Goal: Task Accomplishment & Management: Manage account settings

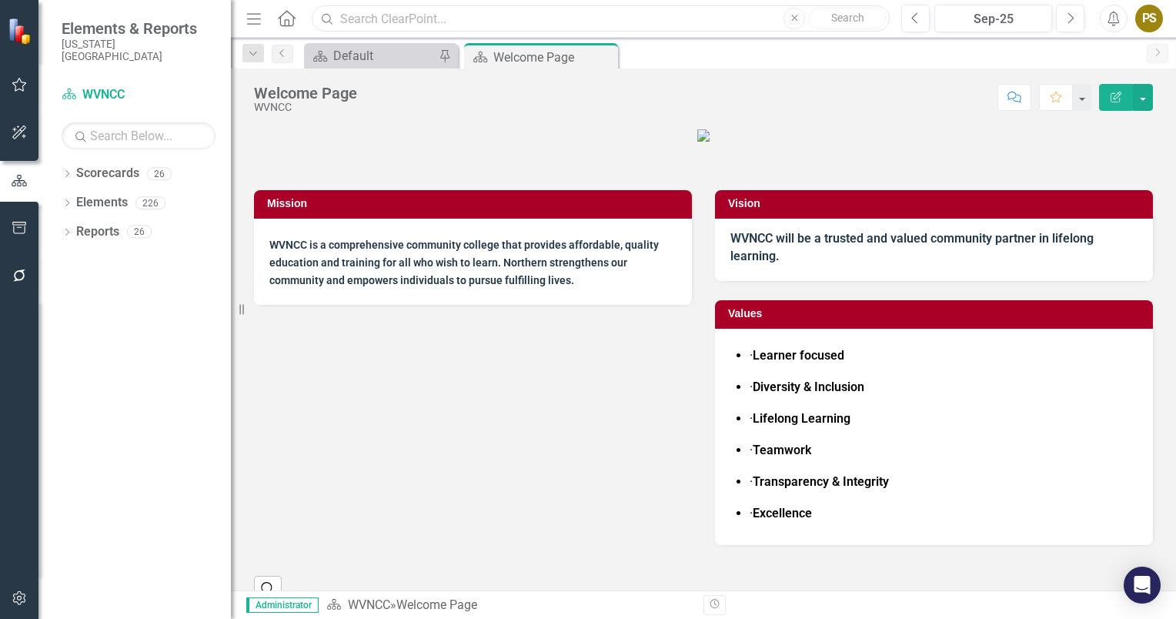
click at [357, 22] on input "text" at bounding box center [601, 18] width 578 height 27
type input "wvncc Monthly Measures"
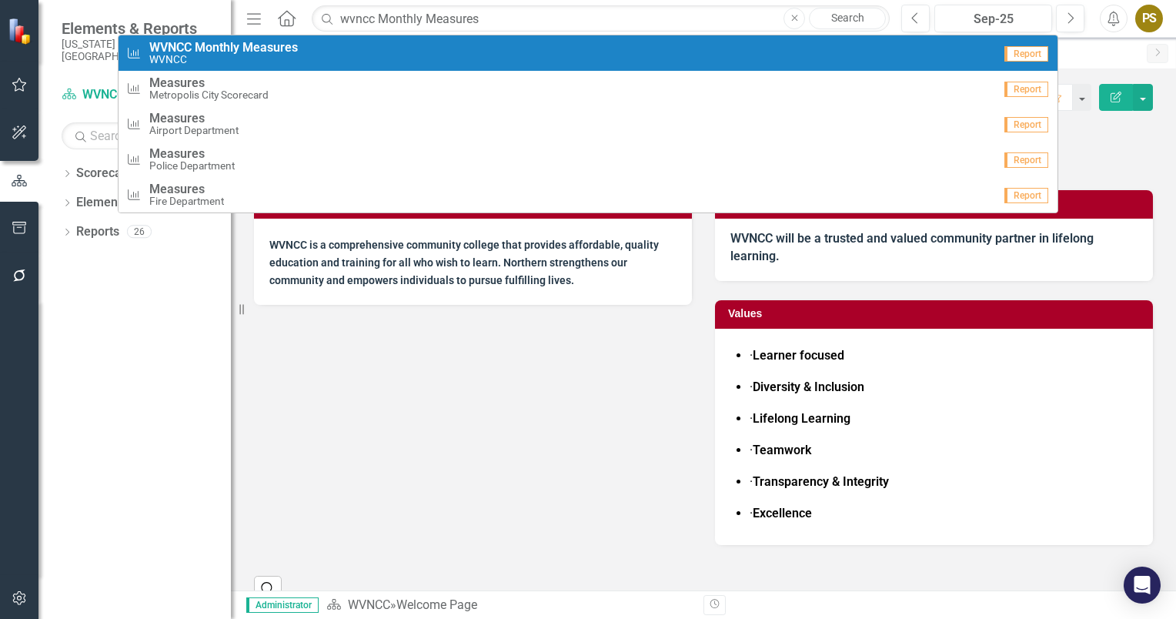
click at [250, 55] on small "WVNCC" at bounding box center [223, 60] width 149 height 12
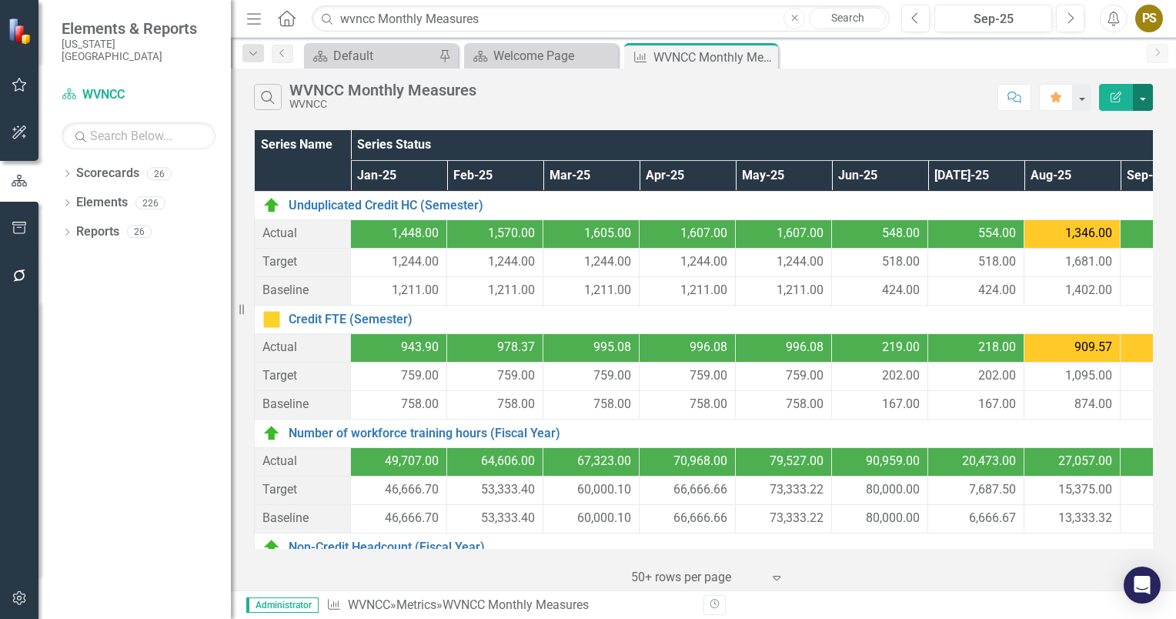
click at [1139, 97] on button "button" at bounding box center [1143, 97] width 20 height 27
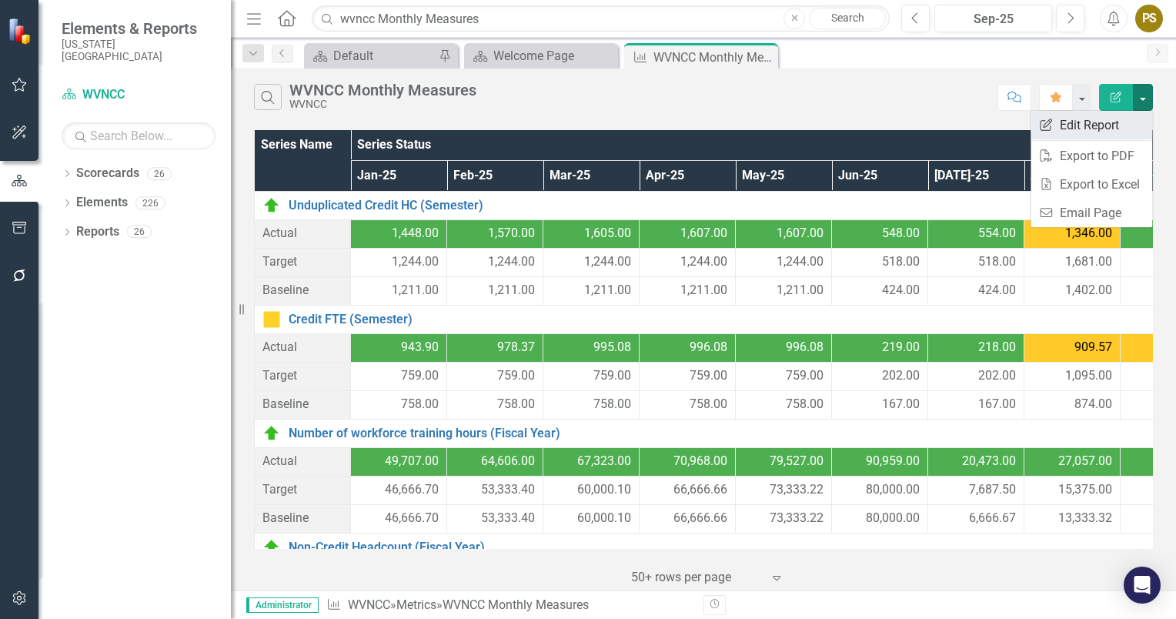
click at [1073, 125] on link "Edit Report Edit Report" at bounding box center [1092, 125] width 122 height 28
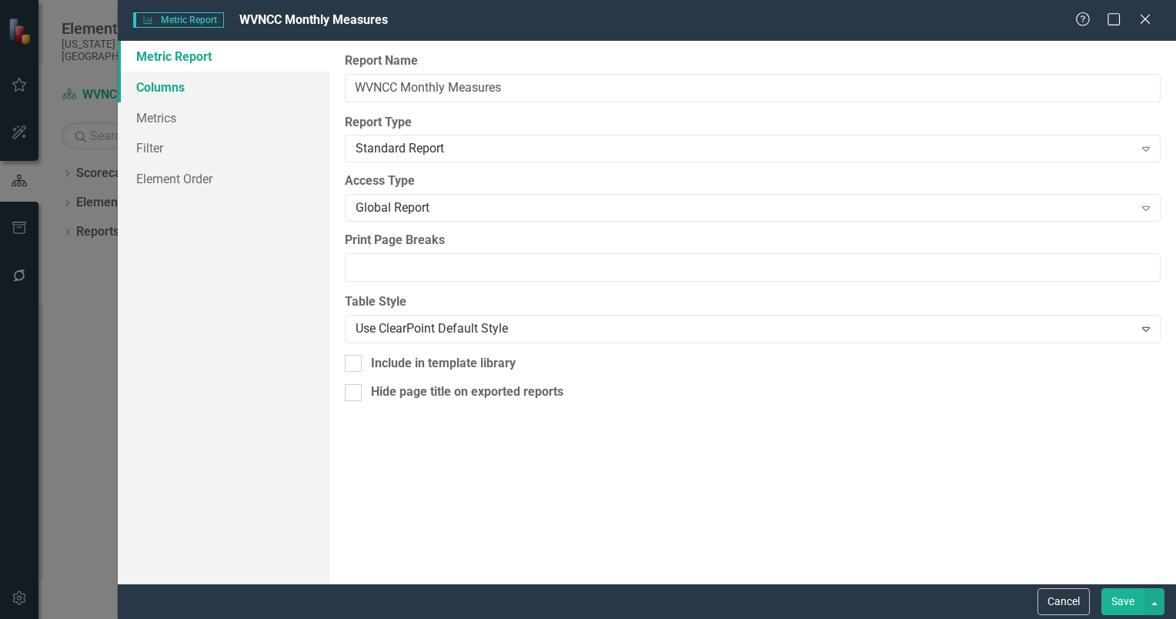
click at [160, 92] on link "Columns" at bounding box center [224, 87] width 212 height 31
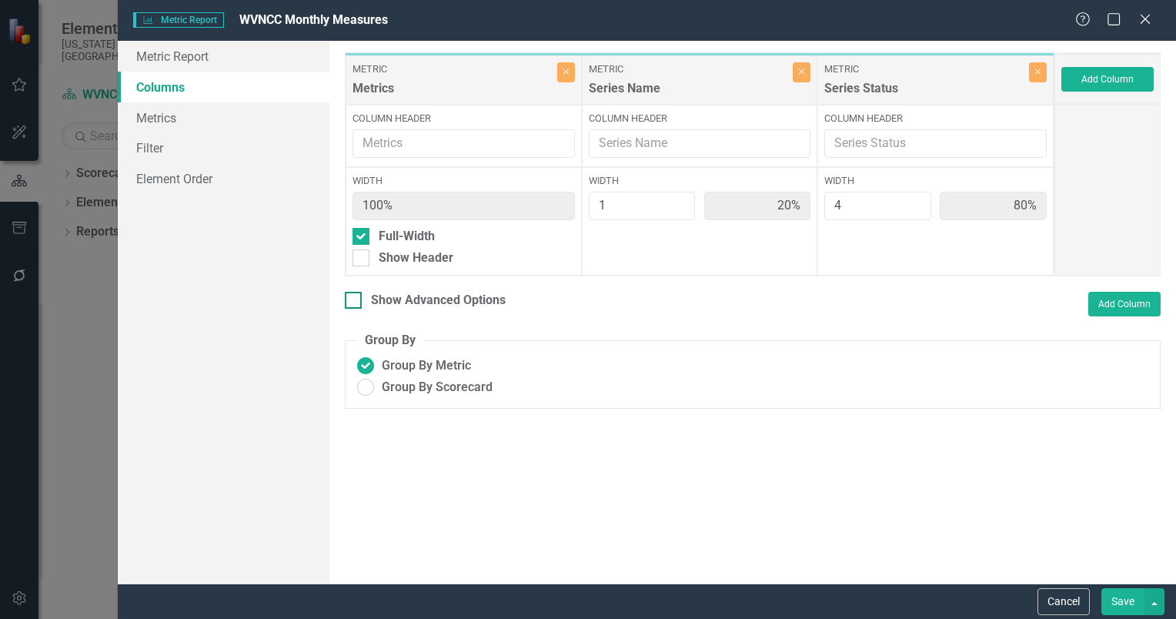
click at [356, 296] on div at bounding box center [353, 300] width 17 height 17
click at [355, 296] on input "Show Advanced Options" at bounding box center [350, 297] width 10 height 10
checkbox input "true"
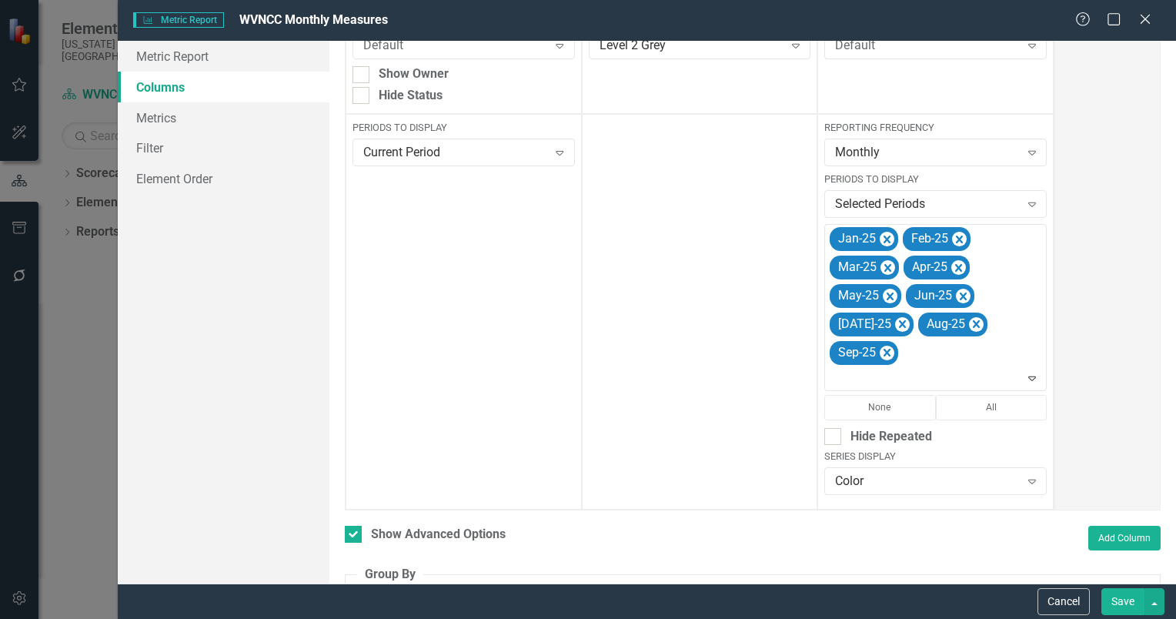
scroll to position [282, 0]
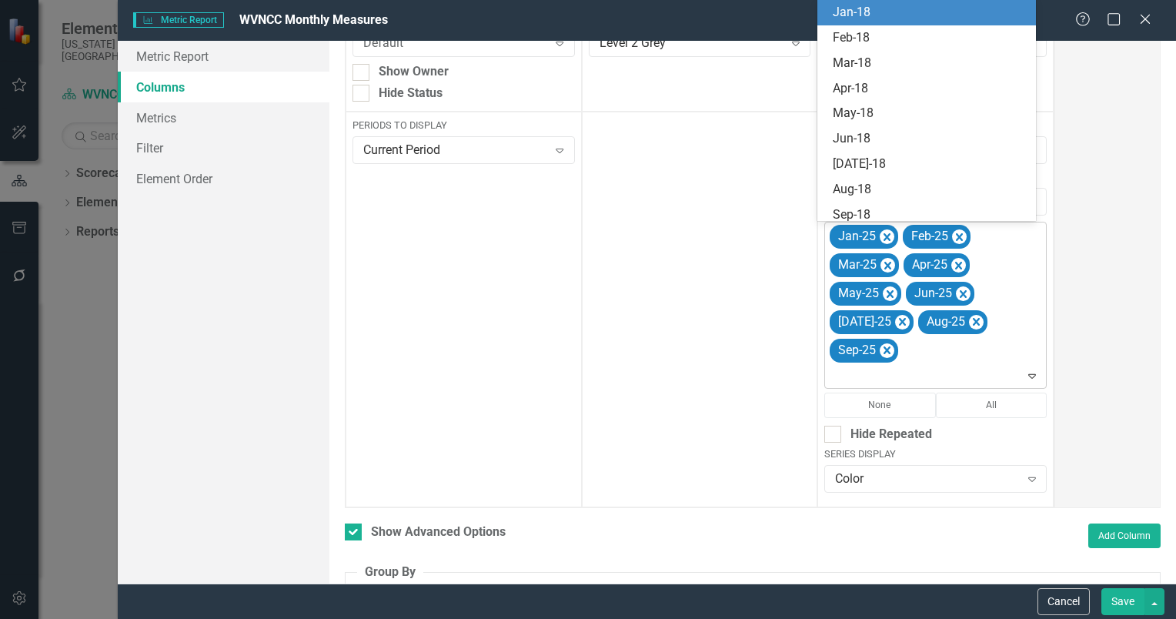
click at [917, 355] on div "Jan-25 Feb-25 Mar-25 Apr-25 May-25 Jun-25 [DATE]-25 Aug-25 Sep-25" at bounding box center [936, 304] width 219 height 165
type input "Oc"
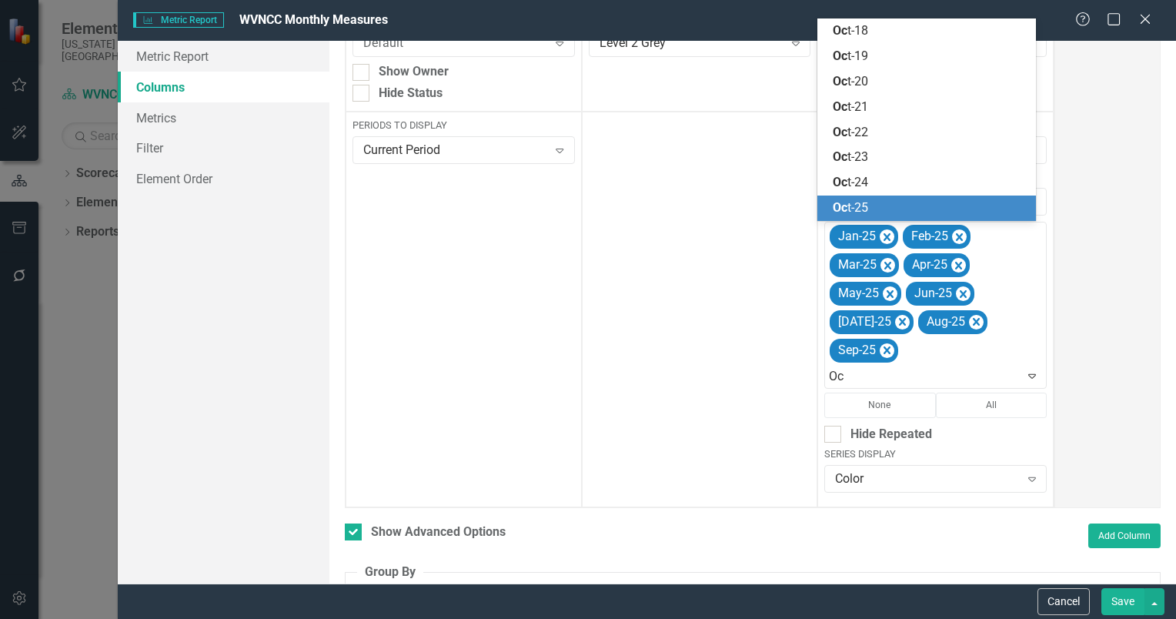
click at [854, 209] on span "Oc t-25" at bounding box center [850, 207] width 35 height 15
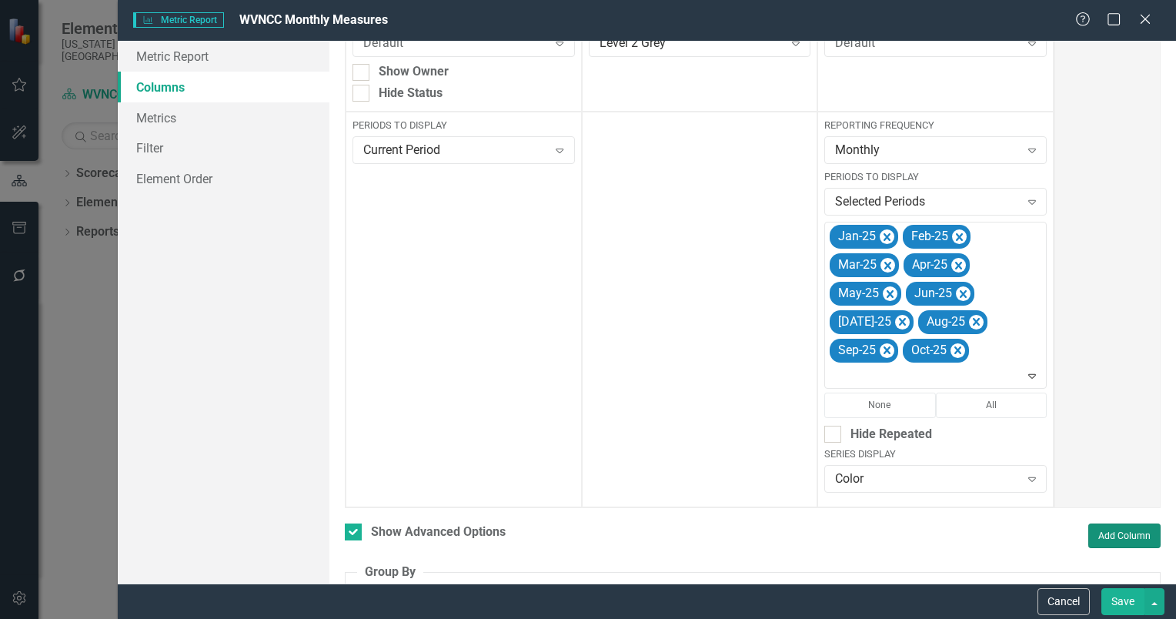
click at [1116, 531] on button "Add Column" at bounding box center [1124, 535] width 72 height 25
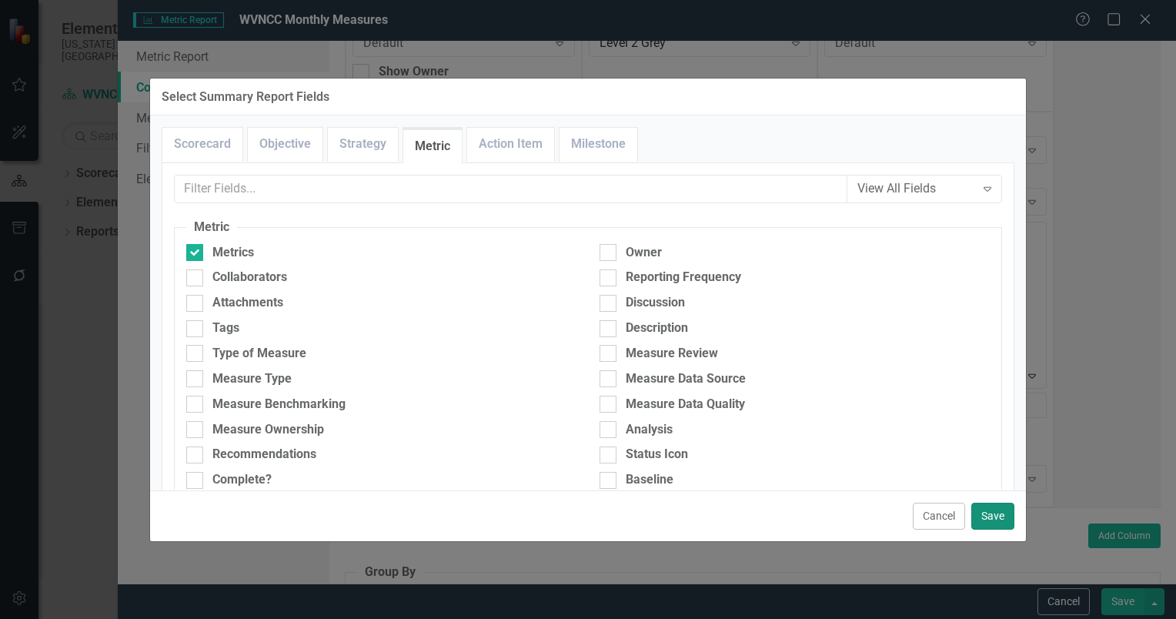
click at [983, 508] on button "Save" at bounding box center [992, 516] width 43 height 27
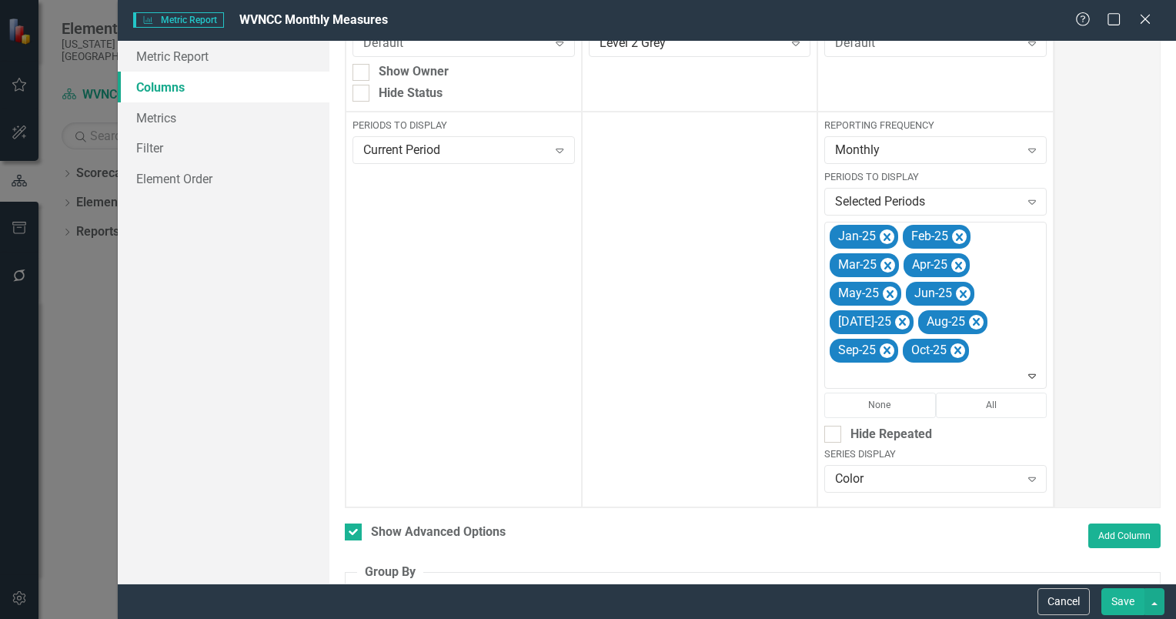
click at [1125, 601] on button "Save" at bounding box center [1122, 601] width 43 height 27
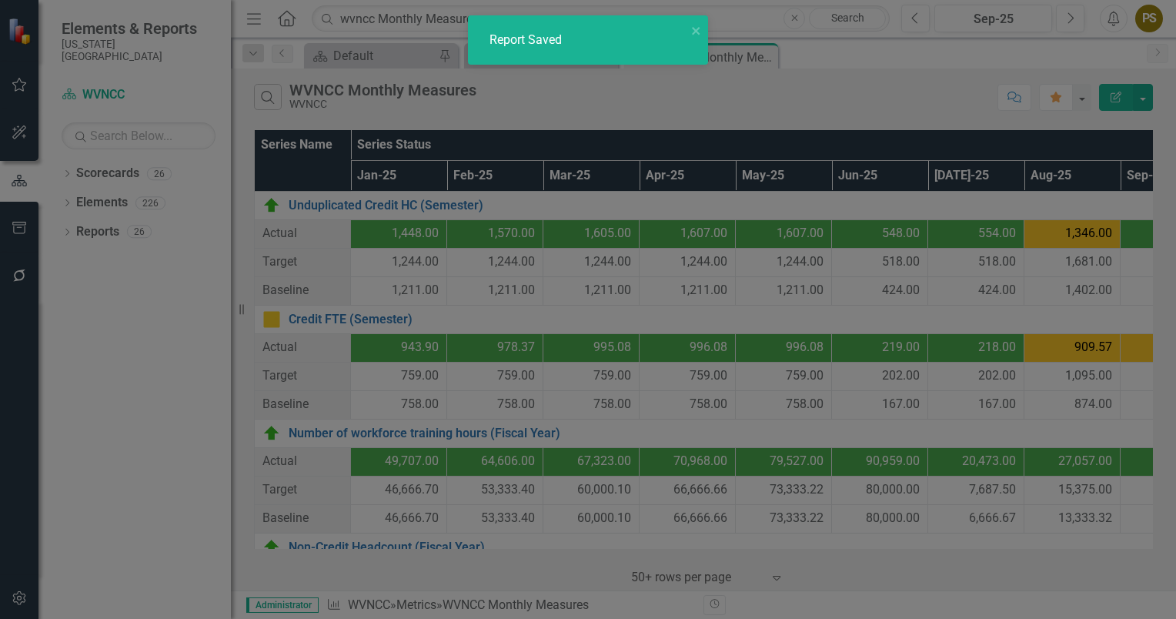
checkbox input "false"
radio input "true"
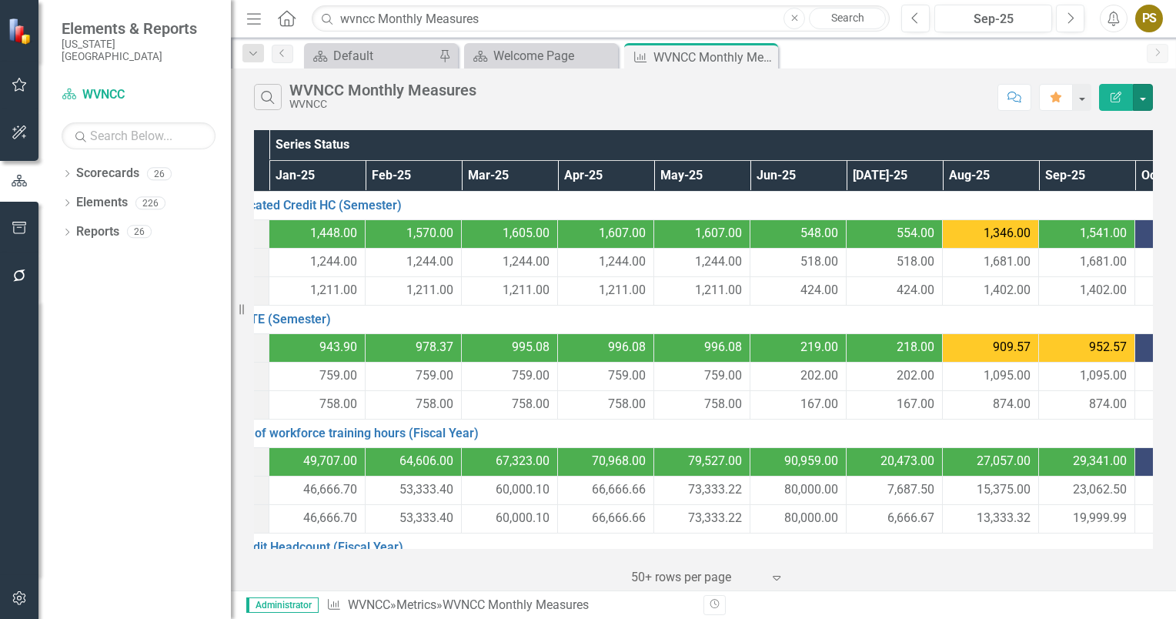
scroll to position [0, 170]
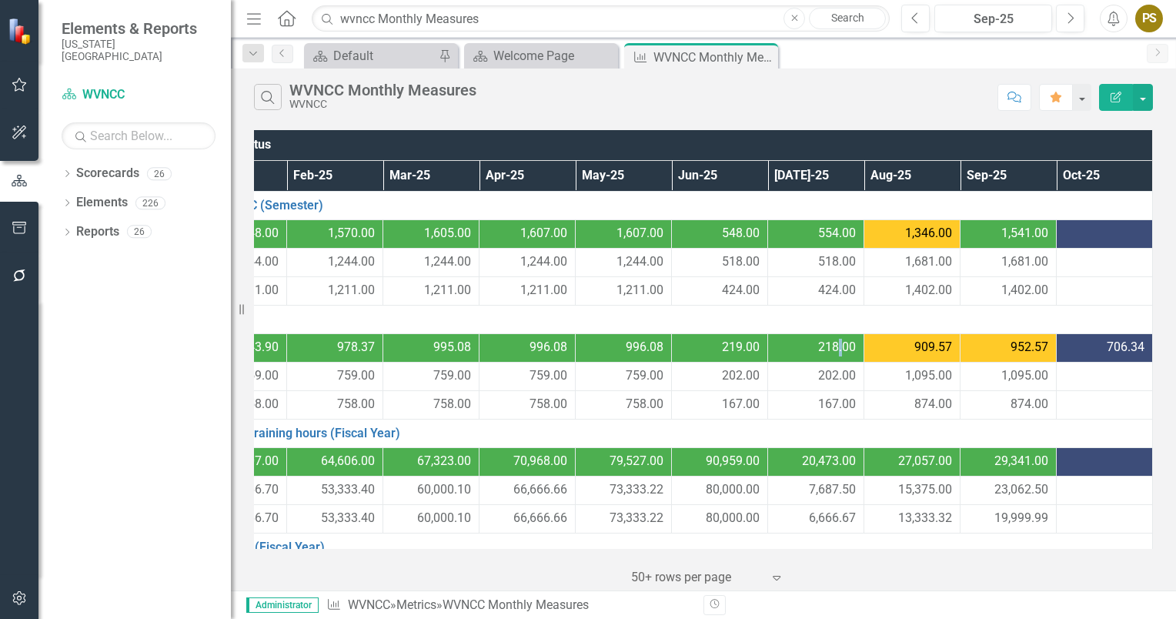
drag, startPoint x: 1065, startPoint y: 256, endPoint x: 830, endPoint y: 339, distance: 249.3
click at [830, 339] on span "218.00" at bounding box center [837, 348] width 38 height 18
click at [1064, 258] on div at bounding box center [1104, 262] width 80 height 18
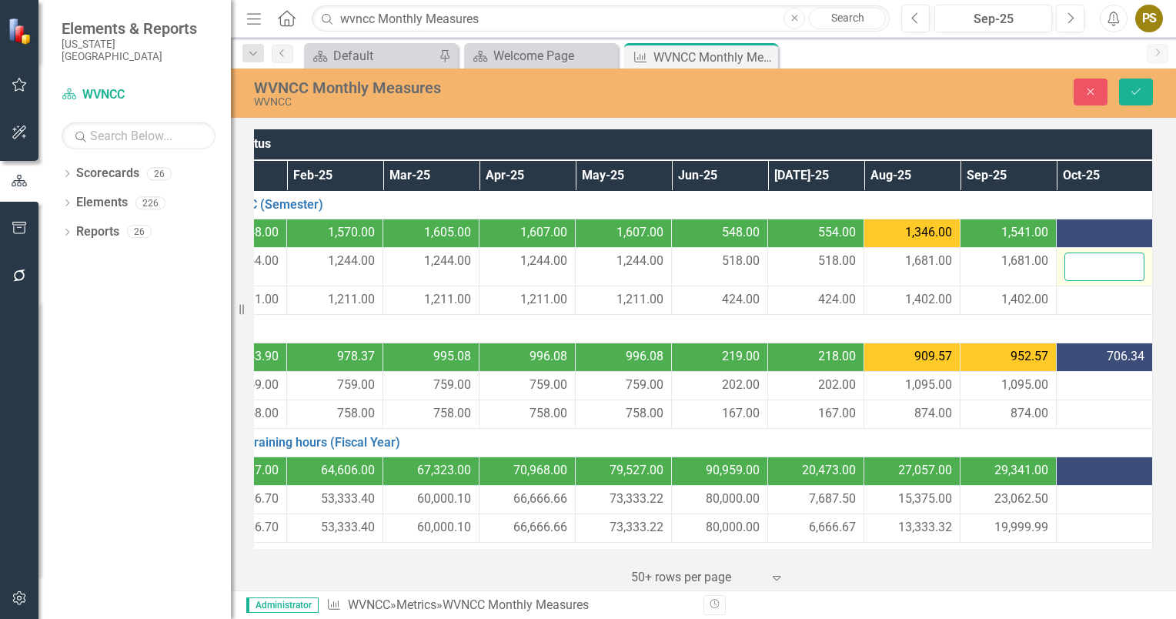
click at [1064, 258] on input "number" at bounding box center [1104, 266] width 80 height 28
type input "1681"
click at [1066, 299] on div at bounding box center [1104, 300] width 80 height 18
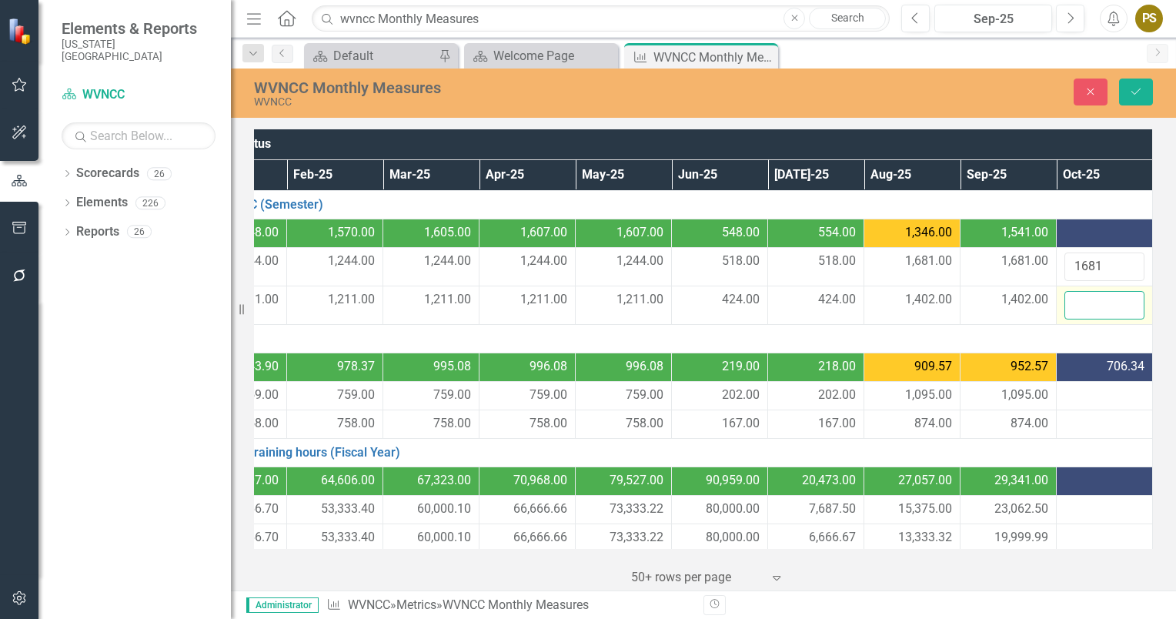
click at [1066, 299] on input "number" at bounding box center [1104, 305] width 80 height 28
type input "1402"
click at [1076, 393] on div at bounding box center [1104, 395] width 80 height 18
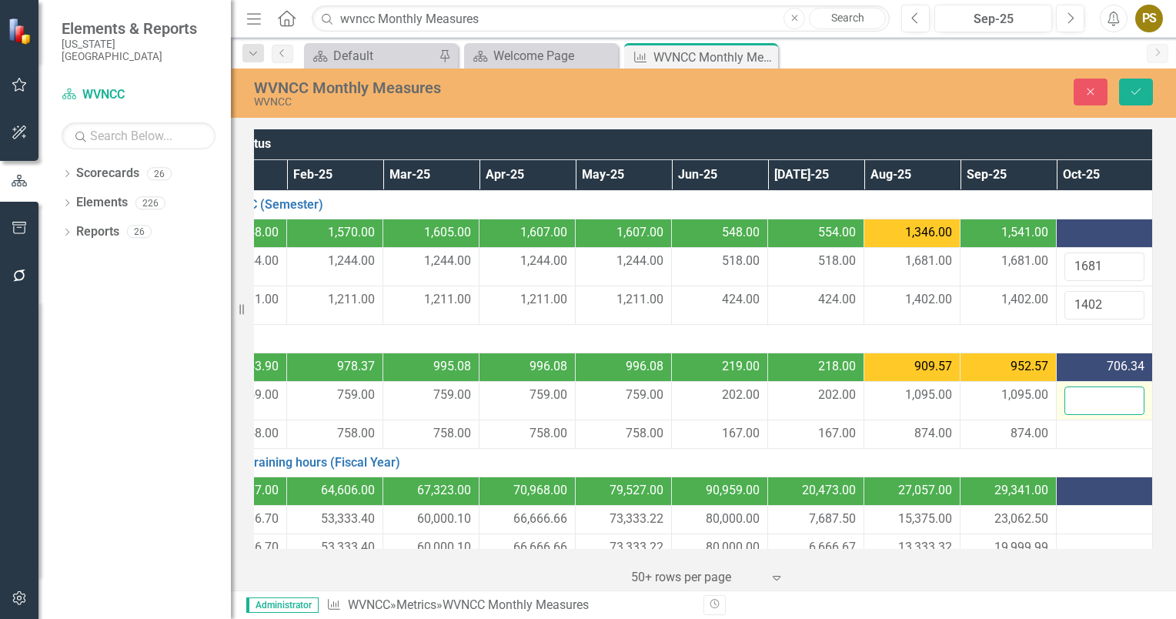
click at [1076, 393] on input "number" at bounding box center [1104, 400] width 80 height 28
type input "1095"
click at [1064, 427] on div at bounding box center [1104, 434] width 80 height 18
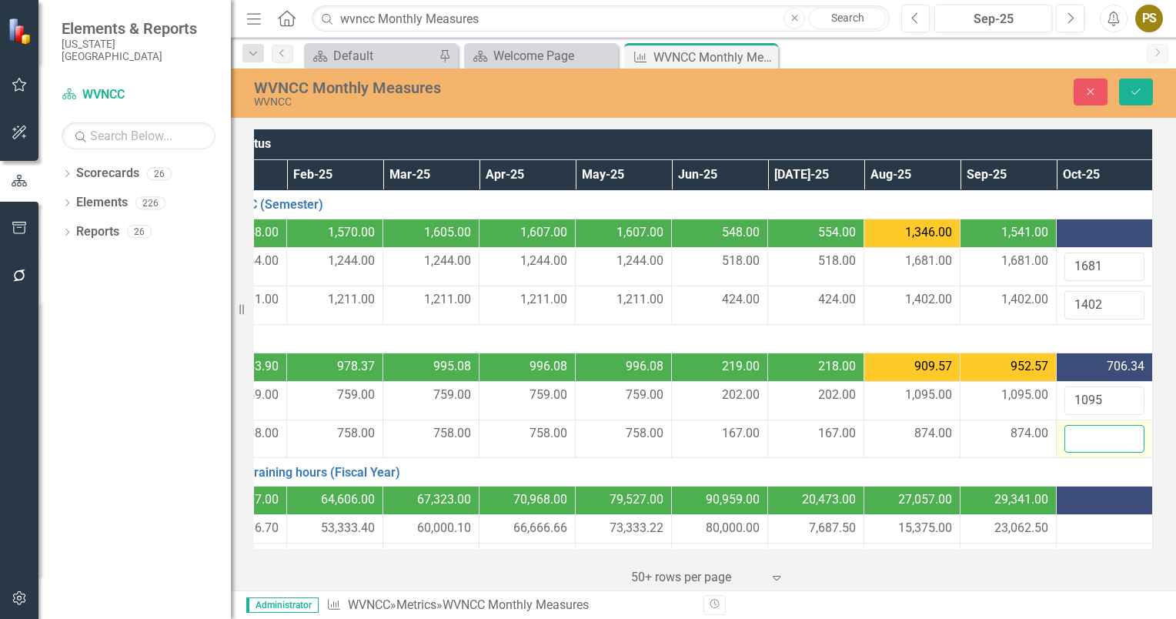
click at [1064, 427] on input "number" at bounding box center [1104, 439] width 80 height 28
type input "874"
click at [1135, 87] on icon "Save" at bounding box center [1136, 91] width 14 height 11
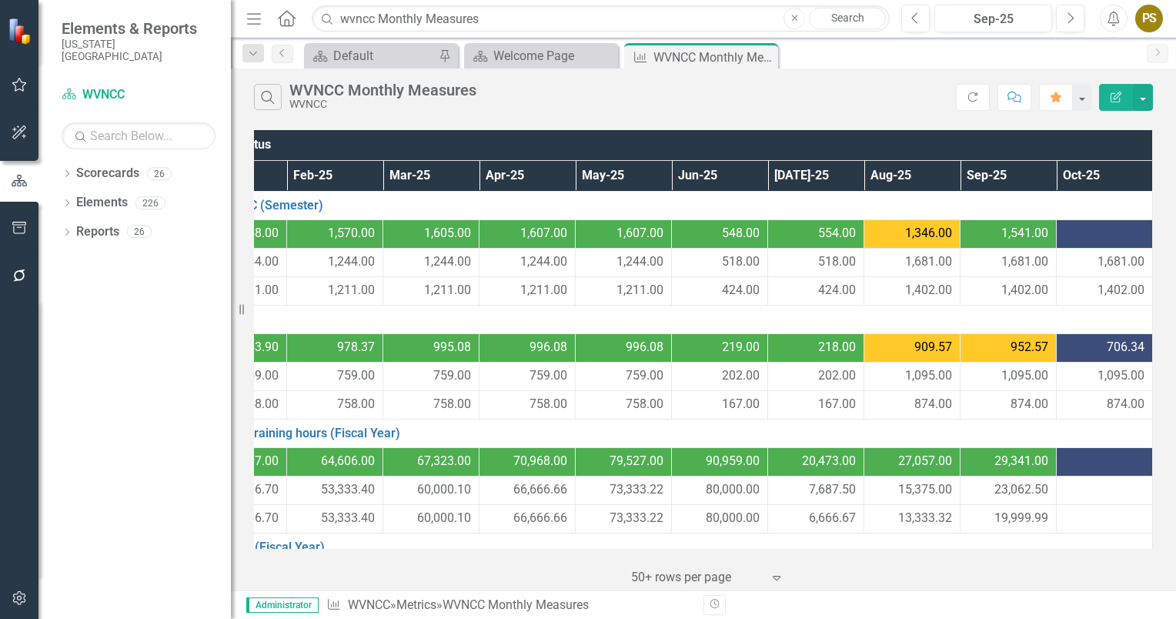
click at [1072, 226] on div at bounding box center [1104, 234] width 80 height 18
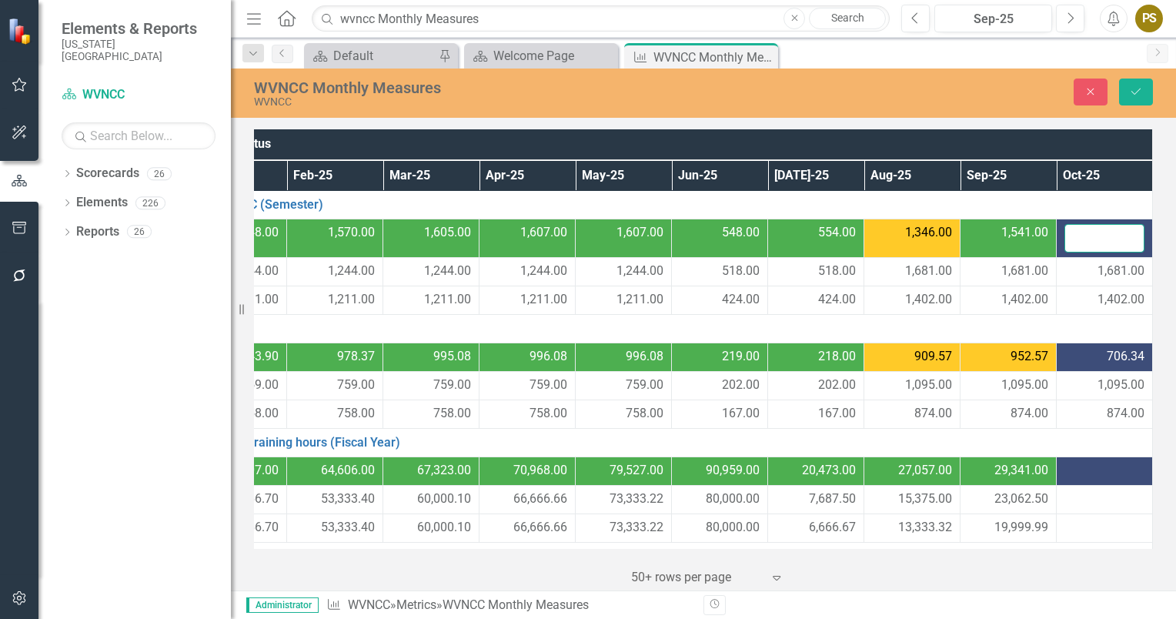
click at [1072, 226] on input "number" at bounding box center [1104, 238] width 80 height 28
type input "1563"
click at [1077, 356] on div "706.34" at bounding box center [1104, 357] width 80 height 18
click at [1077, 355] on div "706.34" at bounding box center [1104, 357] width 80 height 18
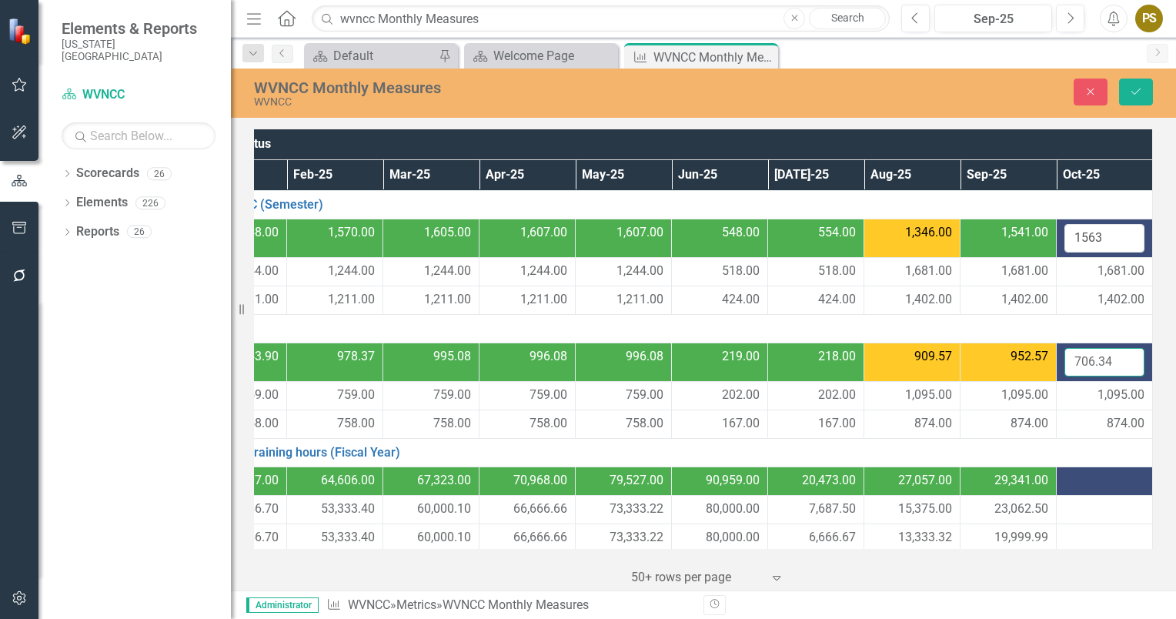
drag, startPoint x: 1077, startPoint y: 355, endPoint x: 1053, endPoint y: 369, distance: 27.6
click at [1057, 369] on td "706.34" at bounding box center [1105, 362] width 96 height 38
type input "957.01"
click at [1133, 89] on icon "Save" at bounding box center [1136, 91] width 14 height 11
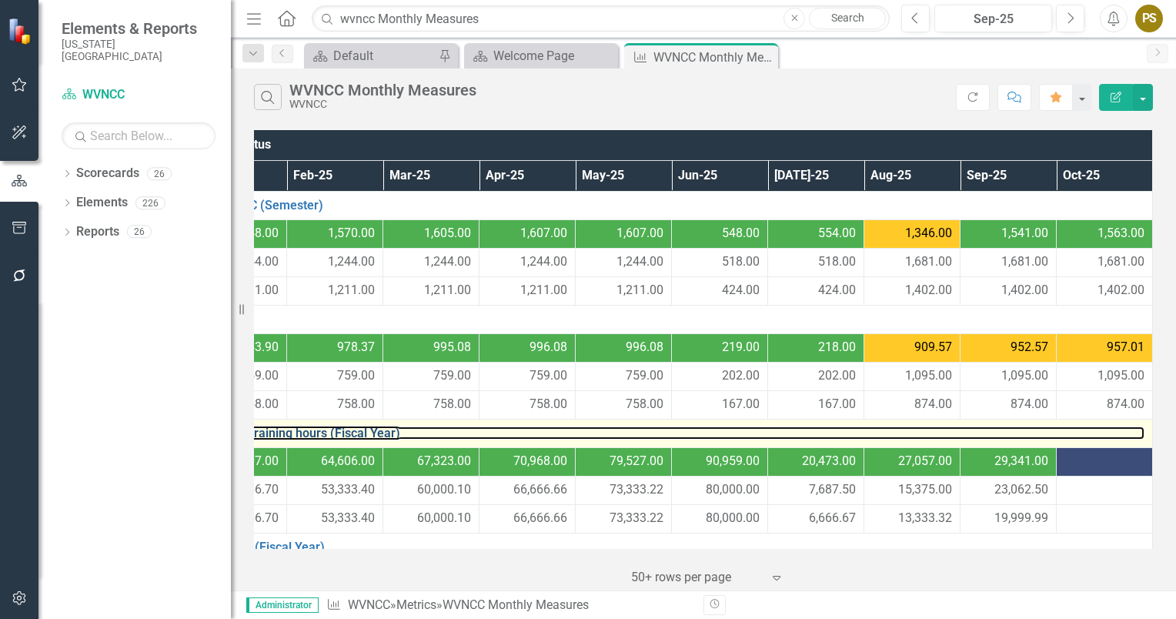
drag, startPoint x: 1148, startPoint y: 333, endPoint x: 1090, endPoint y: 428, distance: 110.9
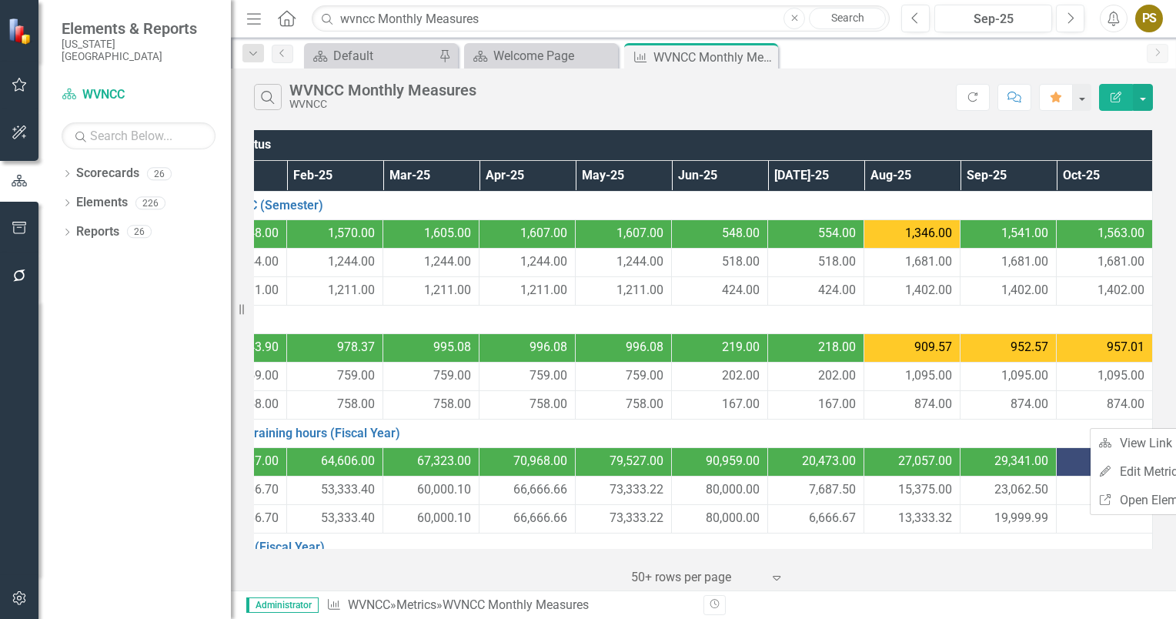
click at [1010, 576] on div "‹ Previous 1 (current) › Next 50+ rows per page Expand" at bounding box center [703, 572] width 899 height 38
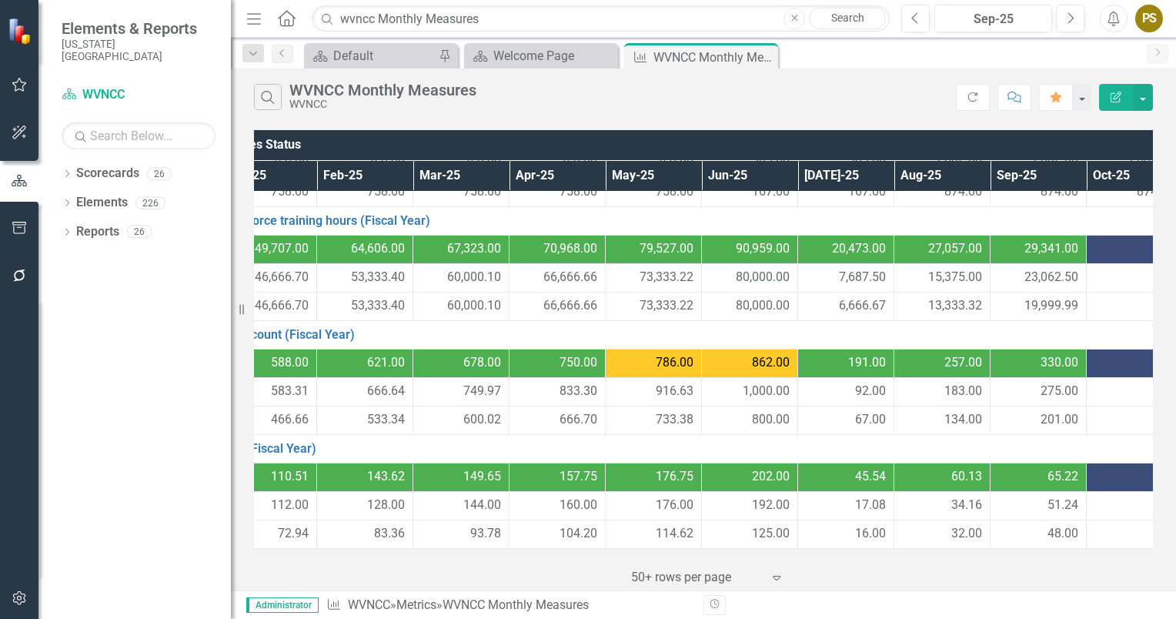
scroll to position [222, 170]
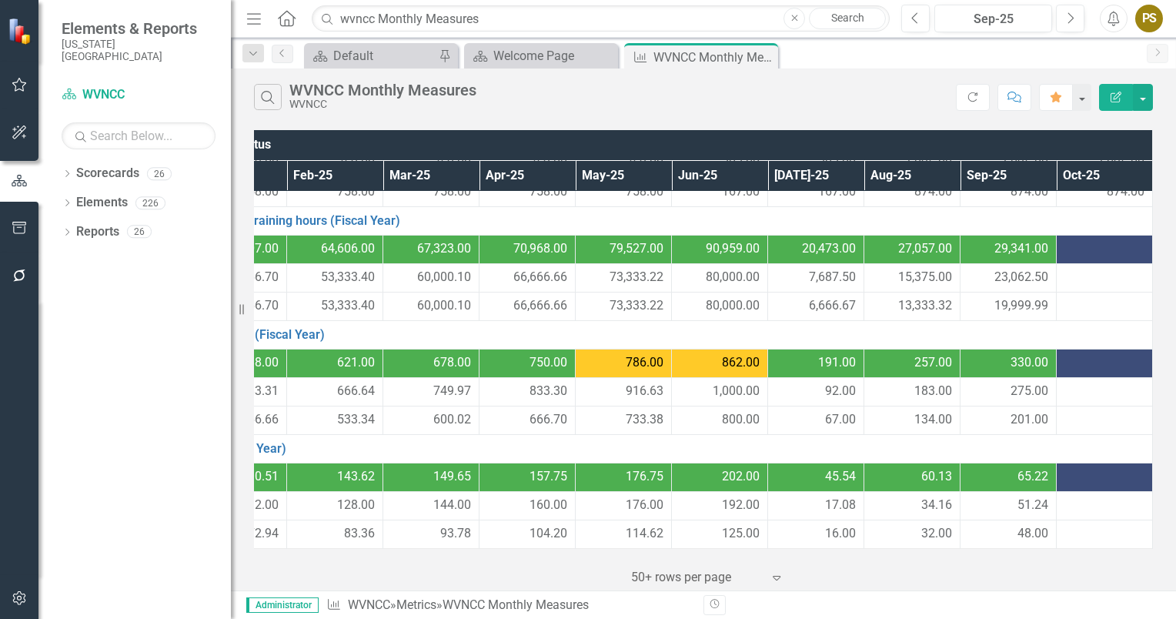
click at [1067, 355] on div at bounding box center [1104, 363] width 80 height 18
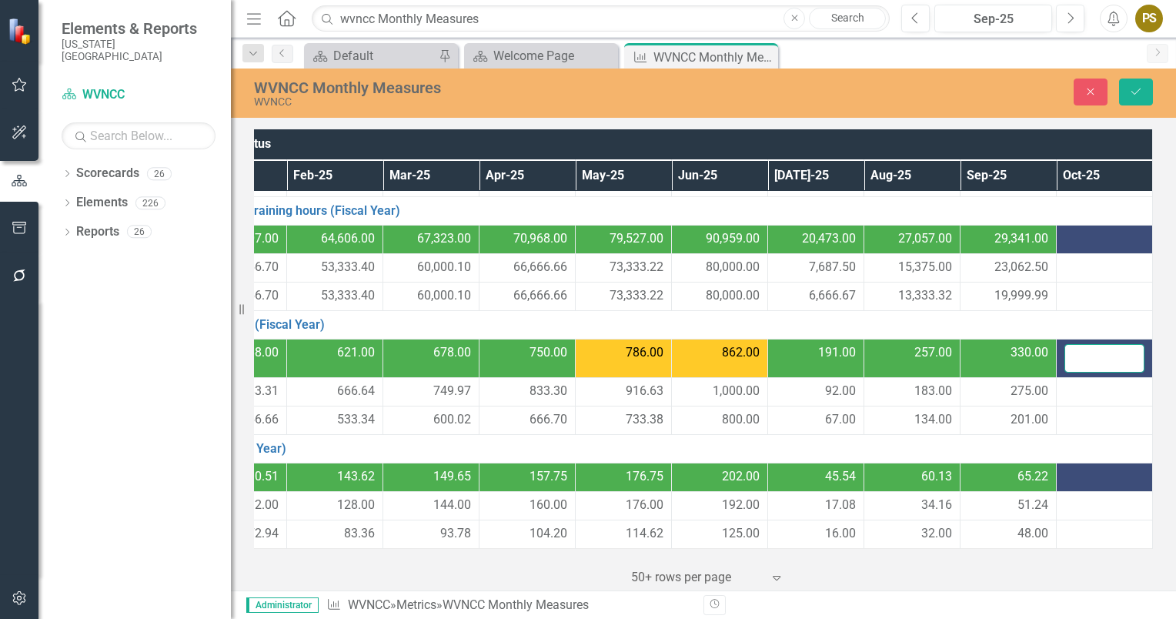
click at [1067, 355] on input "number" at bounding box center [1104, 358] width 80 height 28
type input "389"
click at [1071, 473] on div at bounding box center [1104, 477] width 80 height 18
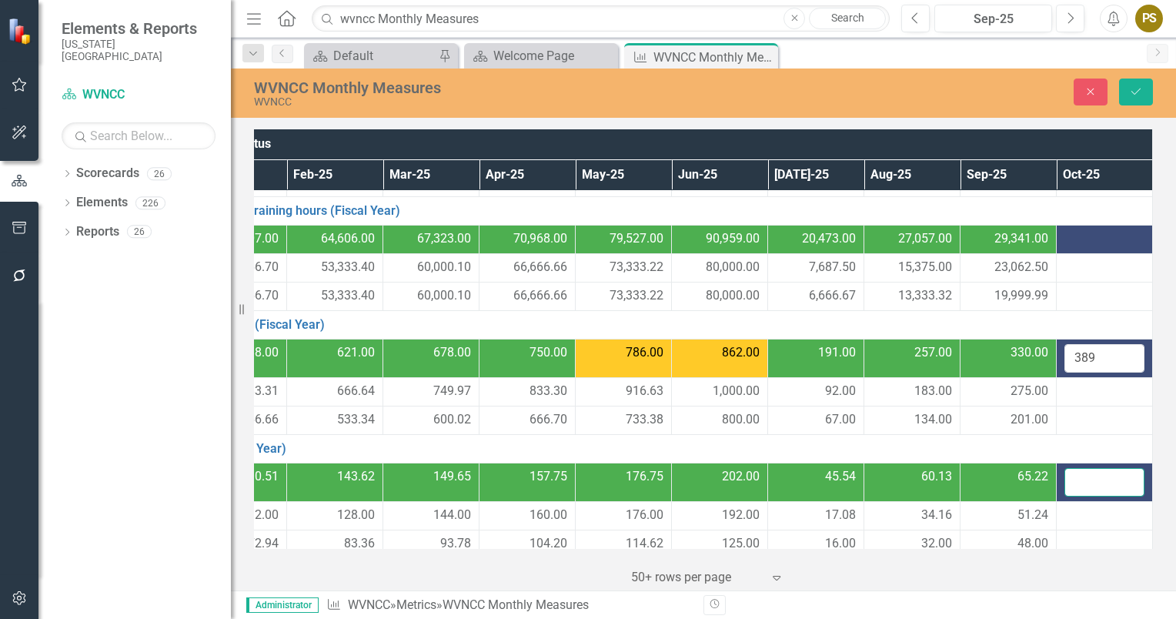
click at [1071, 473] on input "number" at bounding box center [1104, 482] width 80 height 28
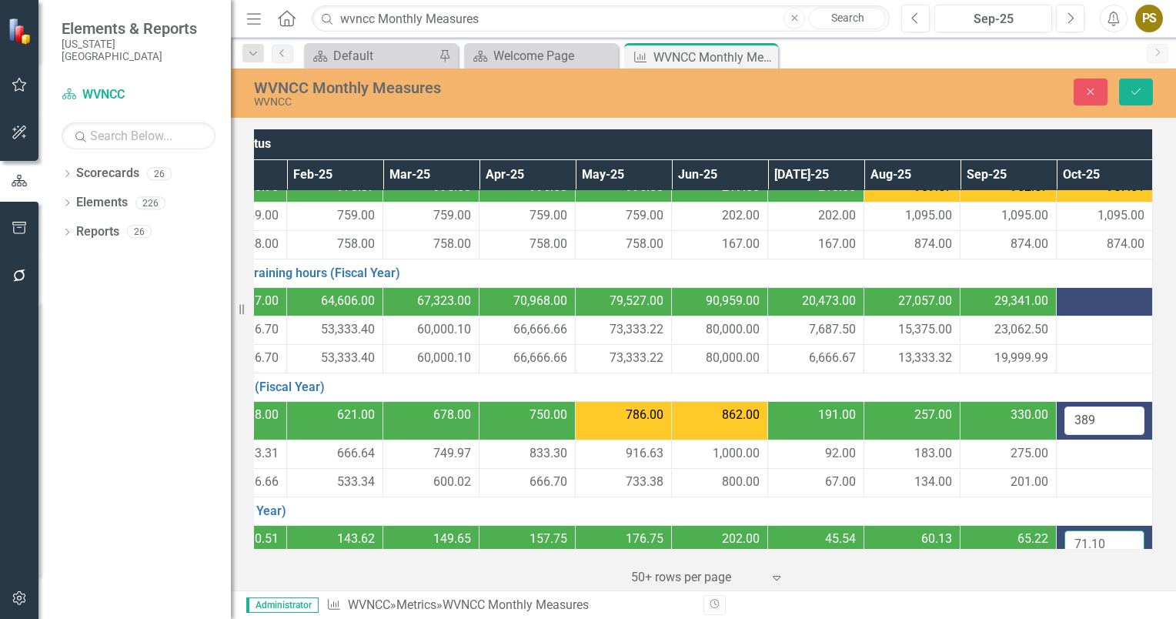
scroll to position [156, 170]
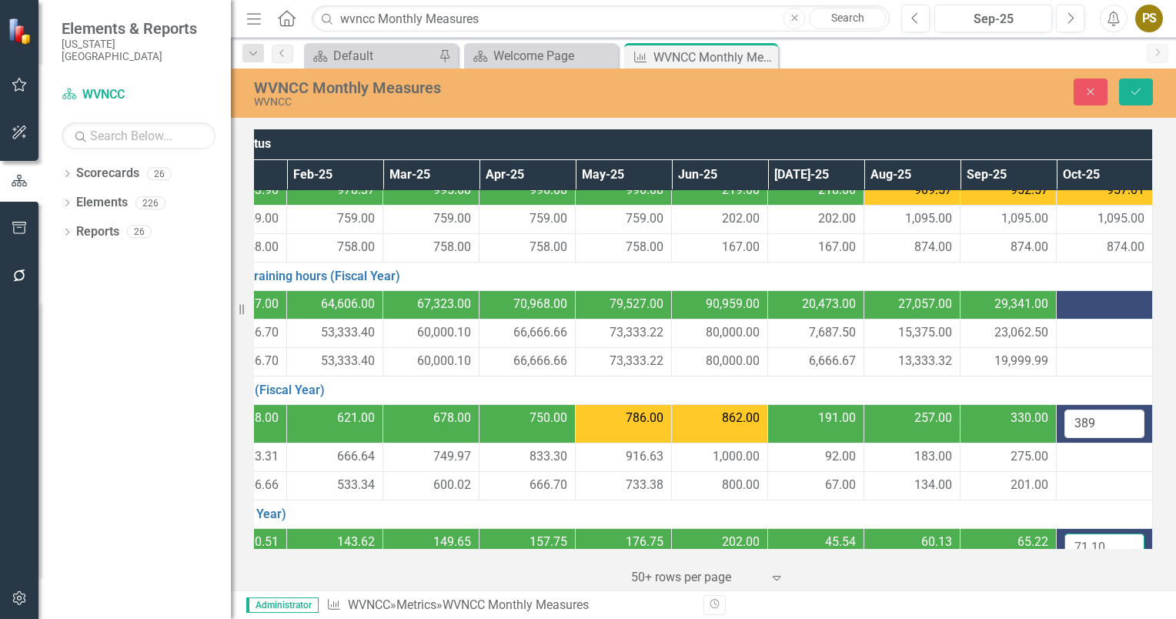
type input "71.10"
click at [1071, 304] on div at bounding box center [1104, 305] width 80 height 18
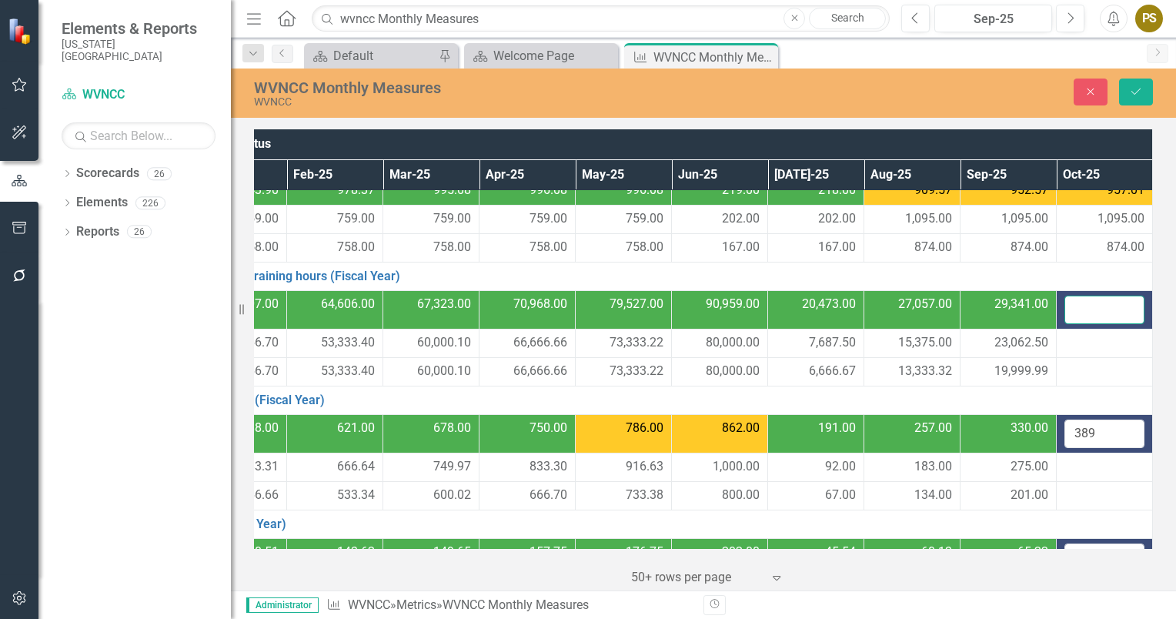
click at [1071, 304] on input "number" at bounding box center [1104, 310] width 80 height 28
type input "31993"
click at [1132, 86] on icon "Save" at bounding box center [1136, 91] width 14 height 11
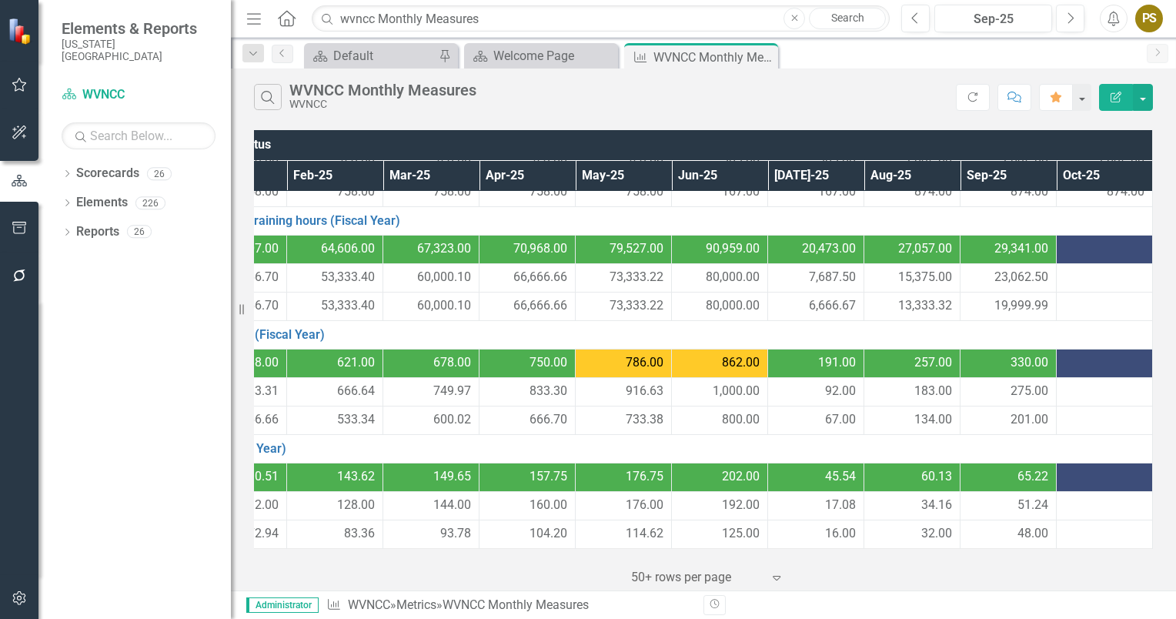
scroll to position [215, 170]
click at [1064, 269] on div at bounding box center [1104, 278] width 80 height 18
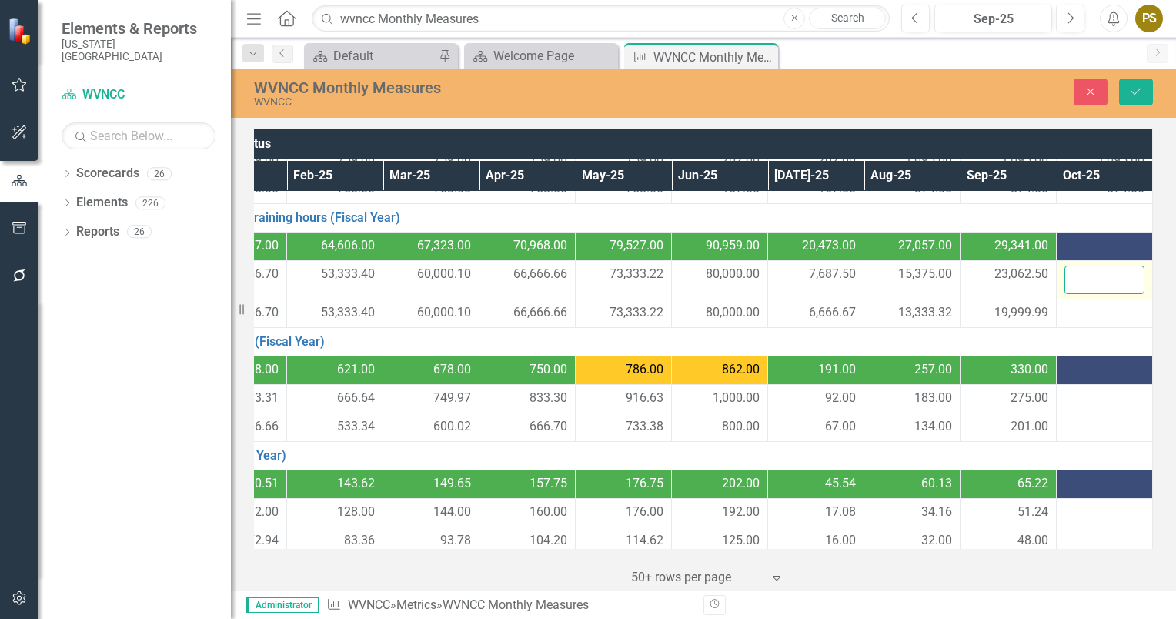
click at [1064, 269] on input "number" at bounding box center [1104, 280] width 80 height 28
type input "30750"
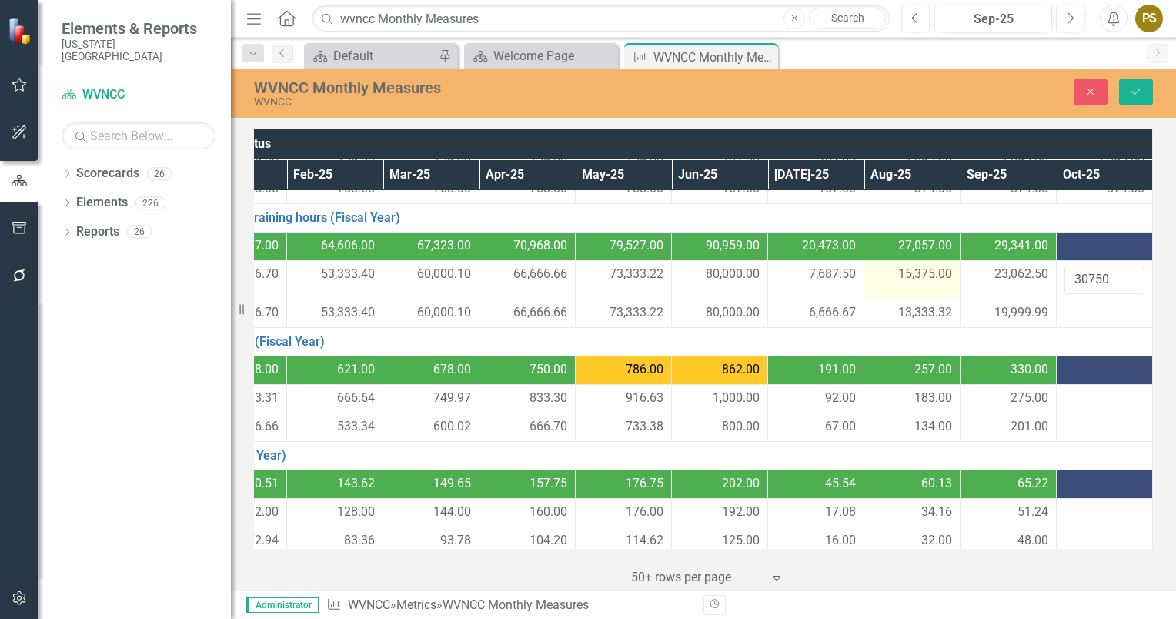
drag, startPoint x: 1065, startPoint y: 306, endPoint x: 868, endPoint y: 286, distance: 198.1
click at [868, 286] on td "15,375.00" at bounding box center [912, 280] width 96 height 38
click at [1064, 310] on div at bounding box center [1104, 313] width 80 height 18
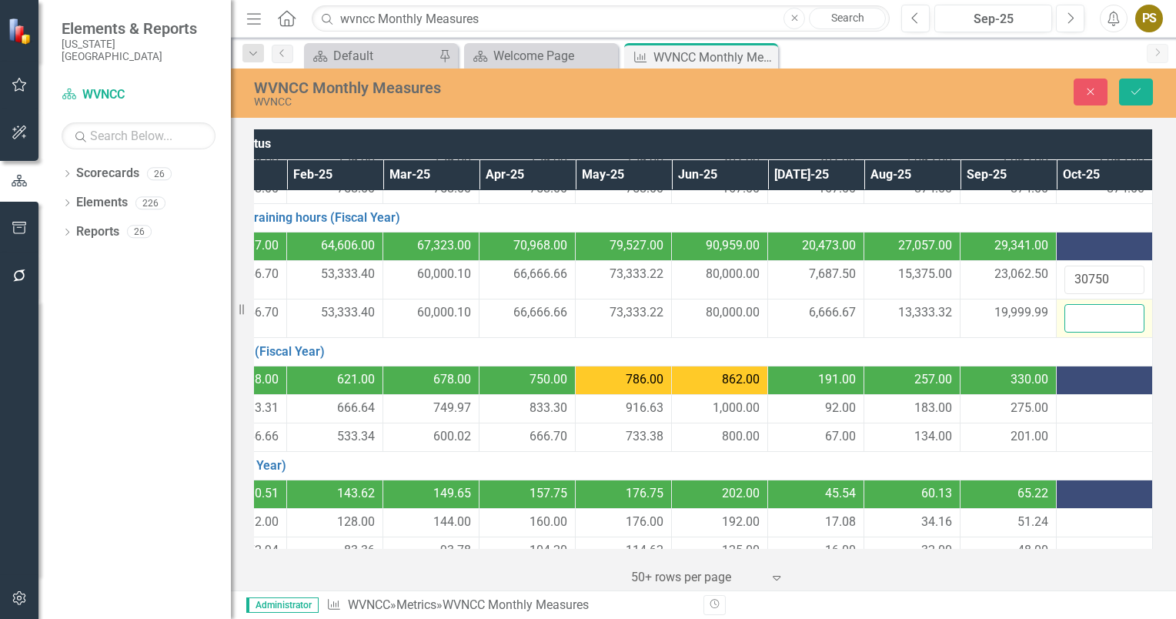
click at [1064, 310] on input "number" at bounding box center [1104, 318] width 80 height 28
type input "26666.66"
click at [1130, 89] on icon "Save" at bounding box center [1136, 91] width 14 height 11
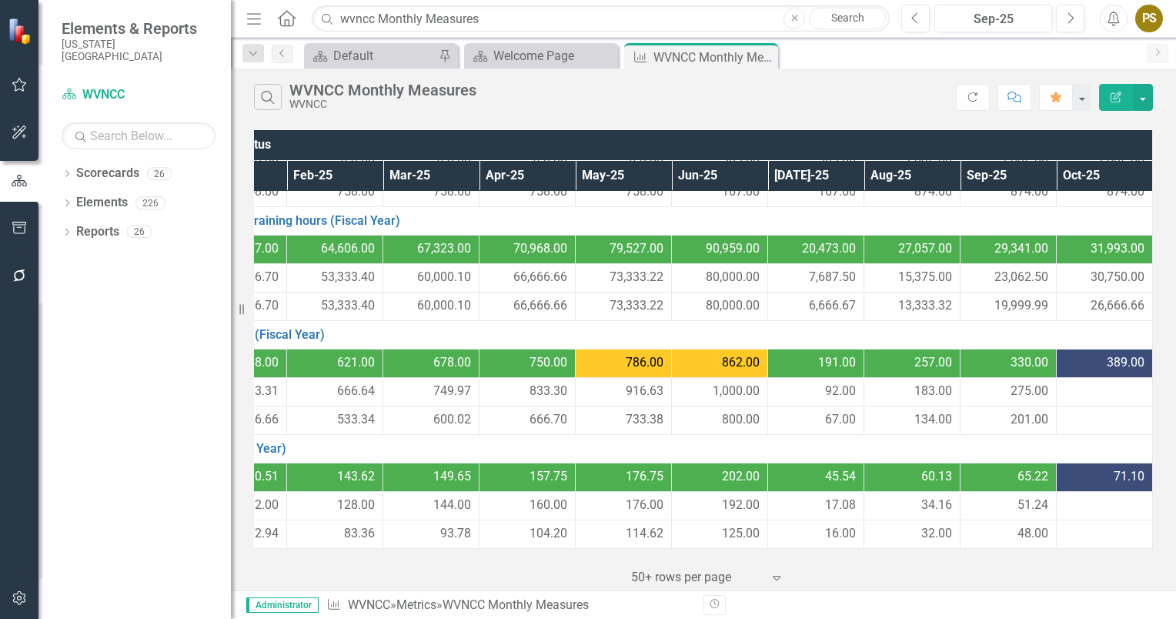
scroll to position [222, 170]
click at [1078, 383] on div at bounding box center [1104, 392] width 80 height 18
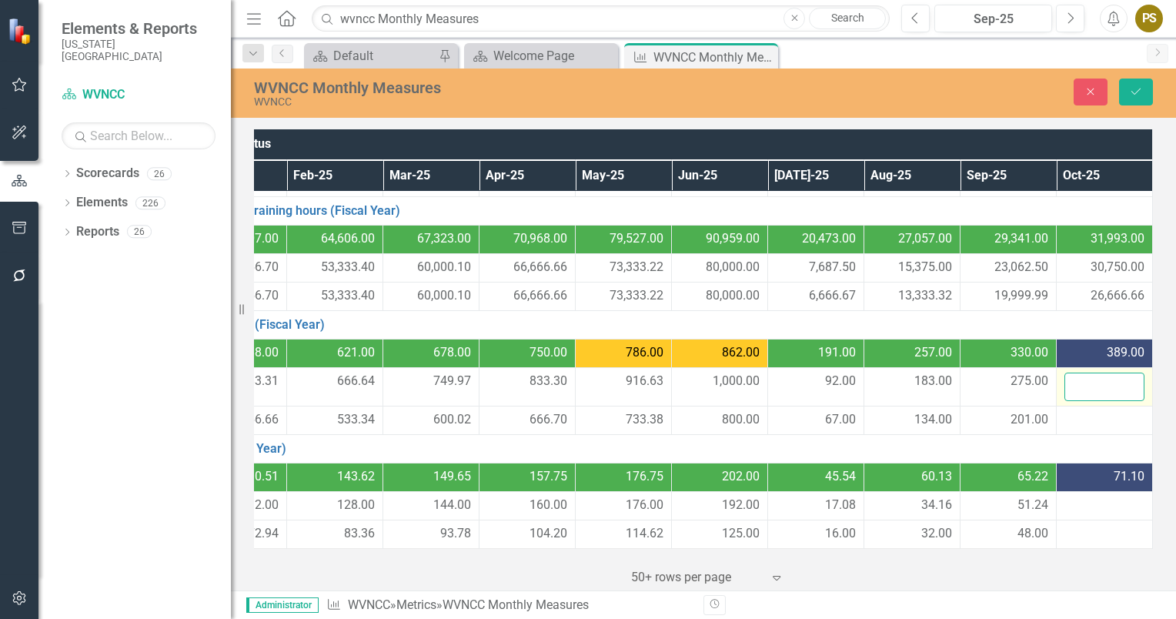
click at [1078, 382] on input "number" at bounding box center [1104, 387] width 80 height 28
type input "367"
click at [1068, 416] on div at bounding box center [1104, 420] width 80 height 18
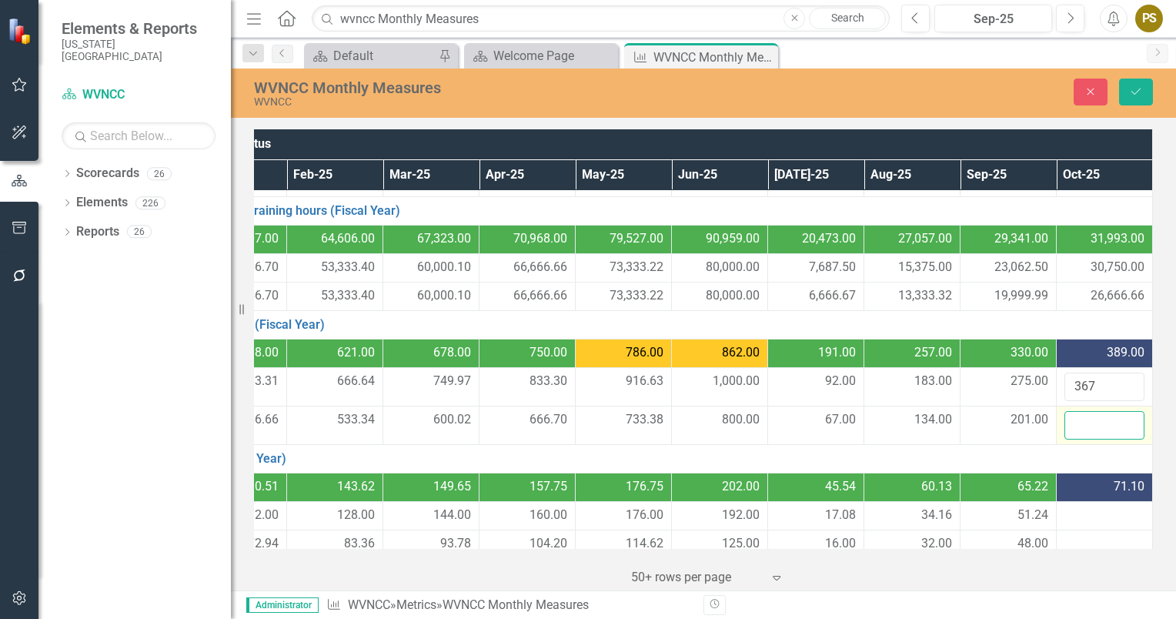
drag, startPoint x: 1068, startPoint y: 416, endPoint x: 1074, endPoint y: 423, distance: 9.4
click at [1074, 423] on input "number" at bounding box center [1104, 425] width 80 height 28
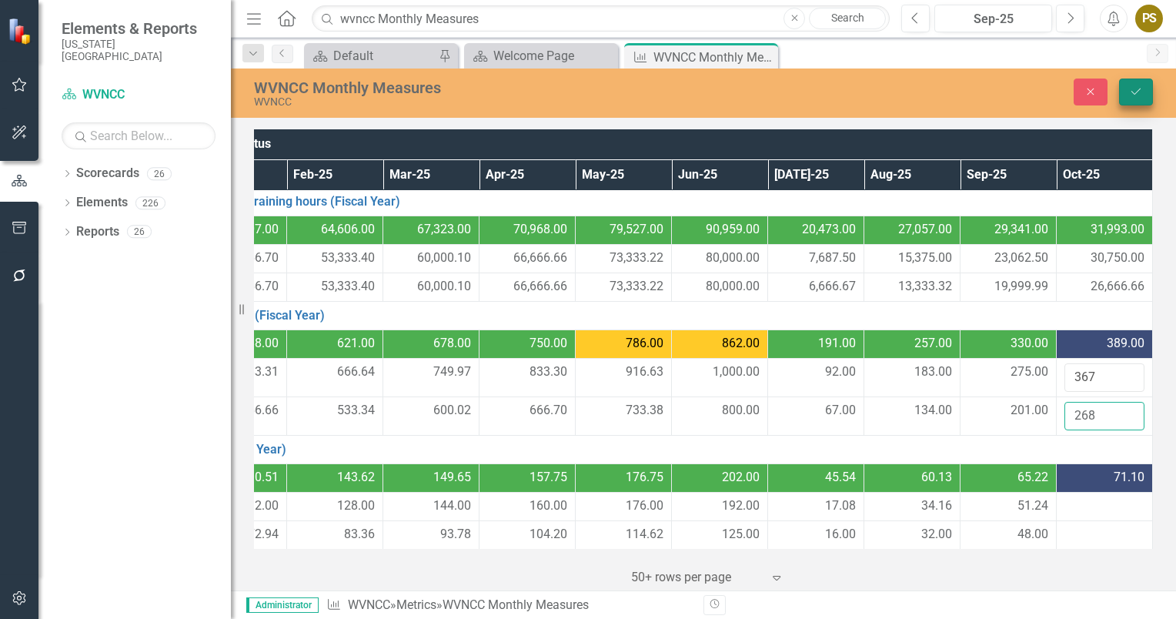
type input "268"
click at [1136, 86] on icon "Save" at bounding box center [1136, 91] width 14 height 11
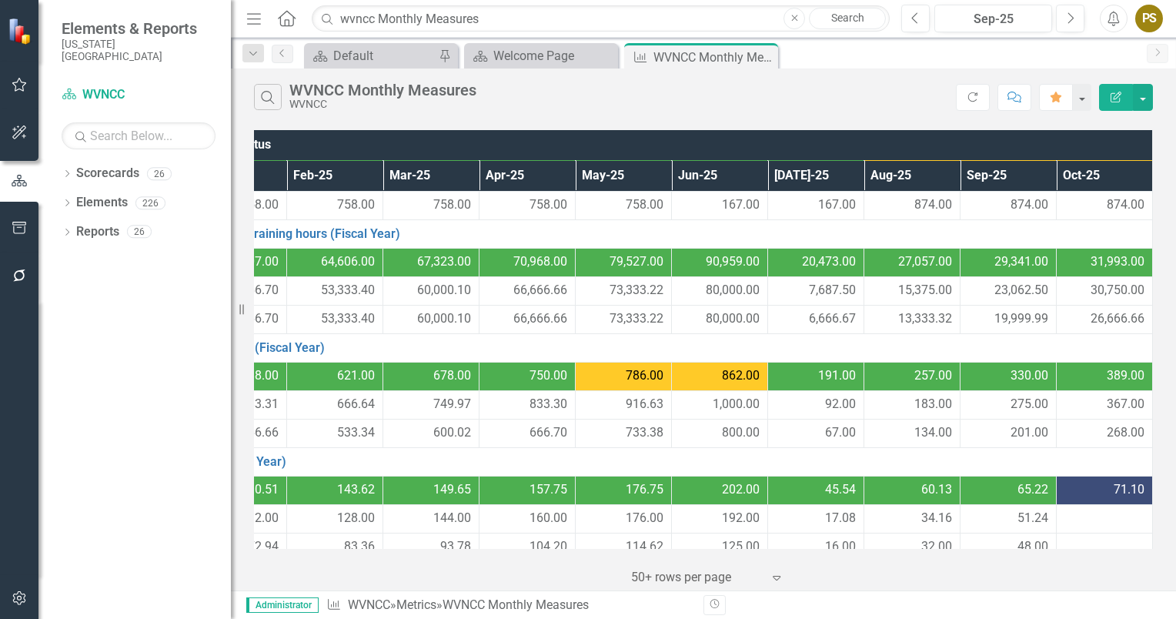
scroll to position [222, 170]
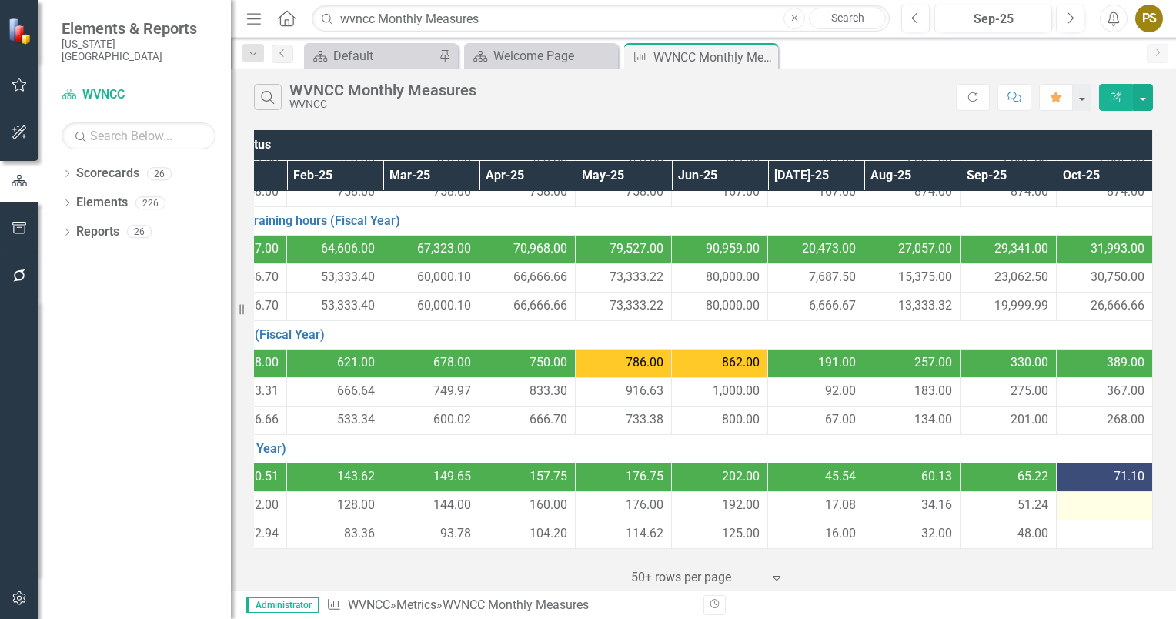
click at [1084, 496] on div at bounding box center [1104, 505] width 80 height 18
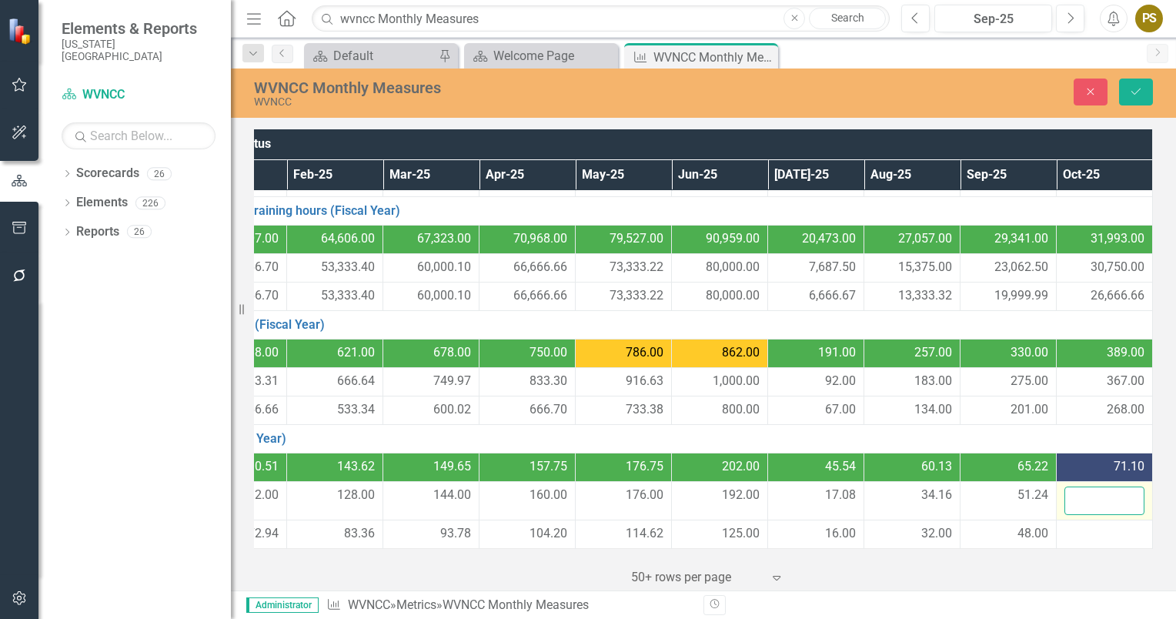
click at [1084, 494] on input "number" at bounding box center [1104, 500] width 80 height 28
type input "68.32"
click at [1072, 529] on div at bounding box center [1104, 534] width 80 height 18
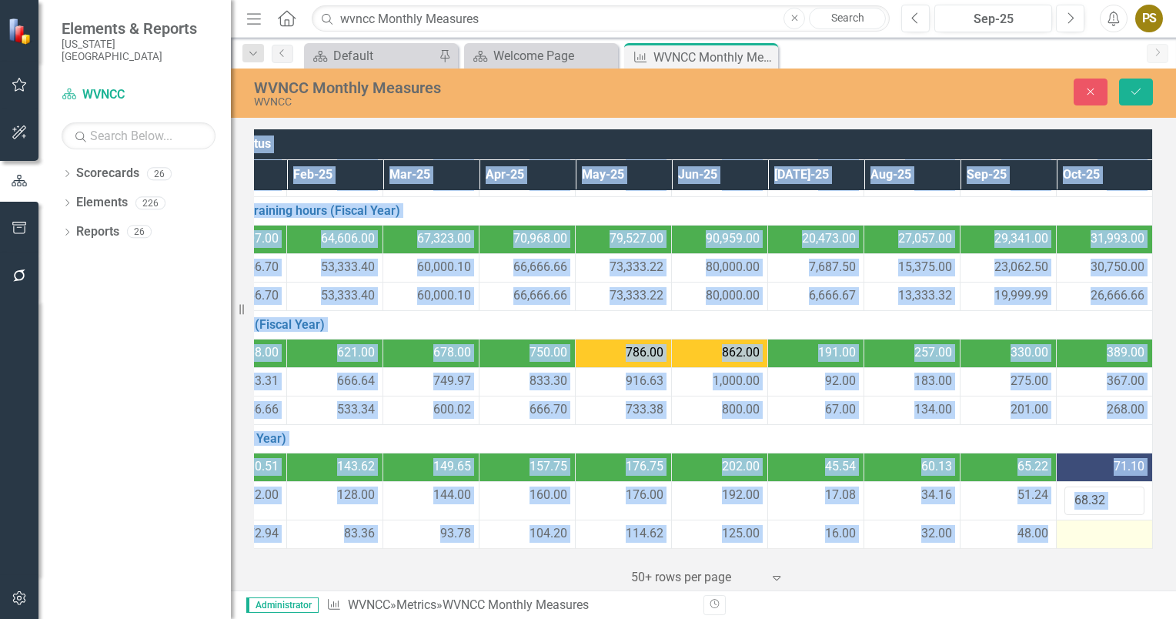
click at [1072, 529] on div at bounding box center [1104, 534] width 80 height 18
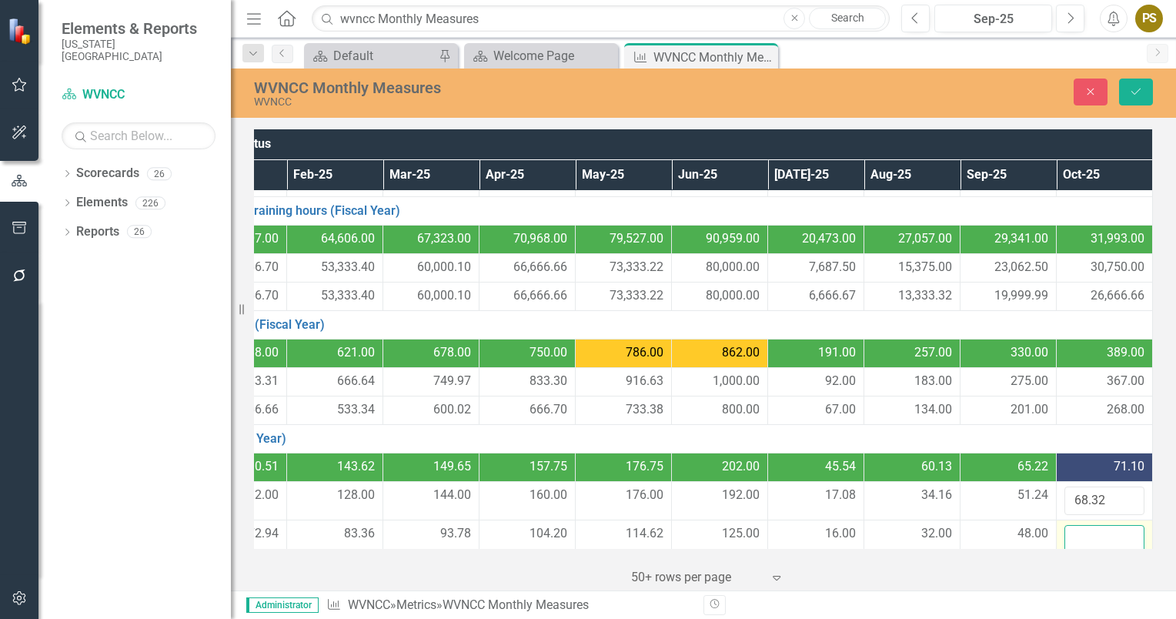
click at [1072, 529] on input "number" at bounding box center [1104, 539] width 80 height 28
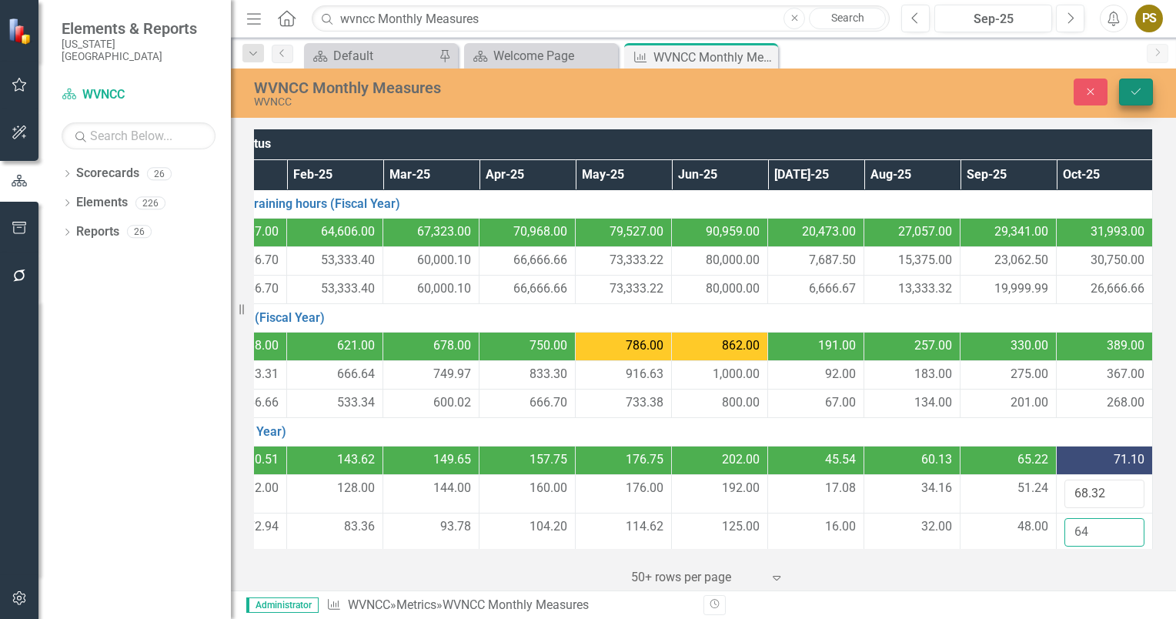
type input "64"
click at [1131, 88] on icon "Save" at bounding box center [1136, 91] width 14 height 11
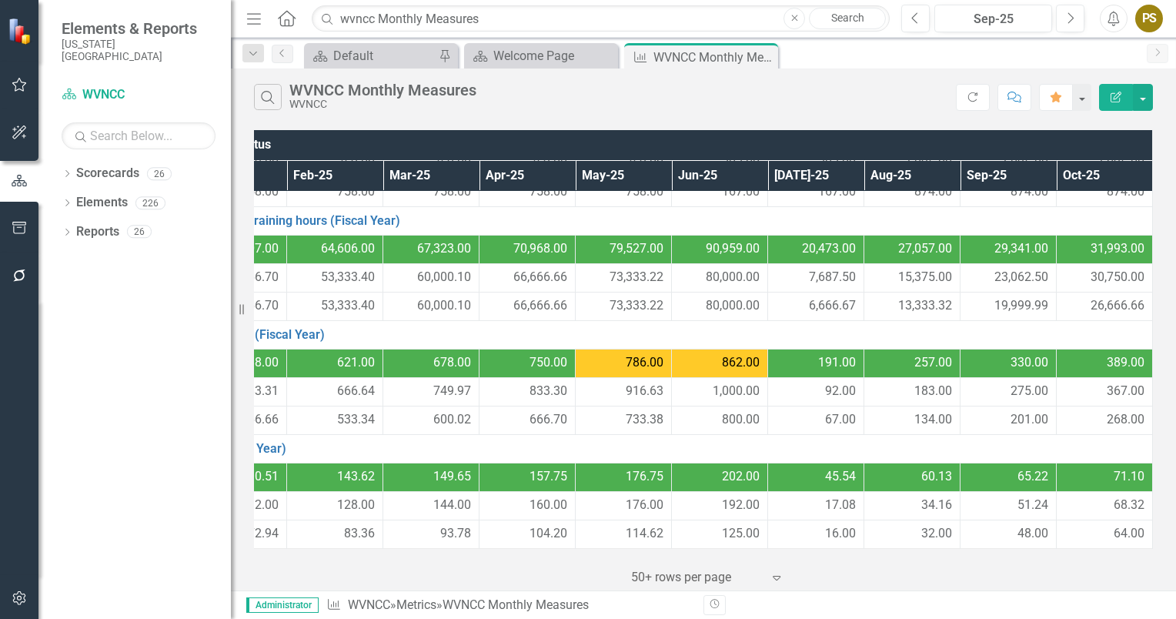
scroll to position [222, 170]
click at [1074, 22] on icon "Next" at bounding box center [1070, 19] width 8 height 14
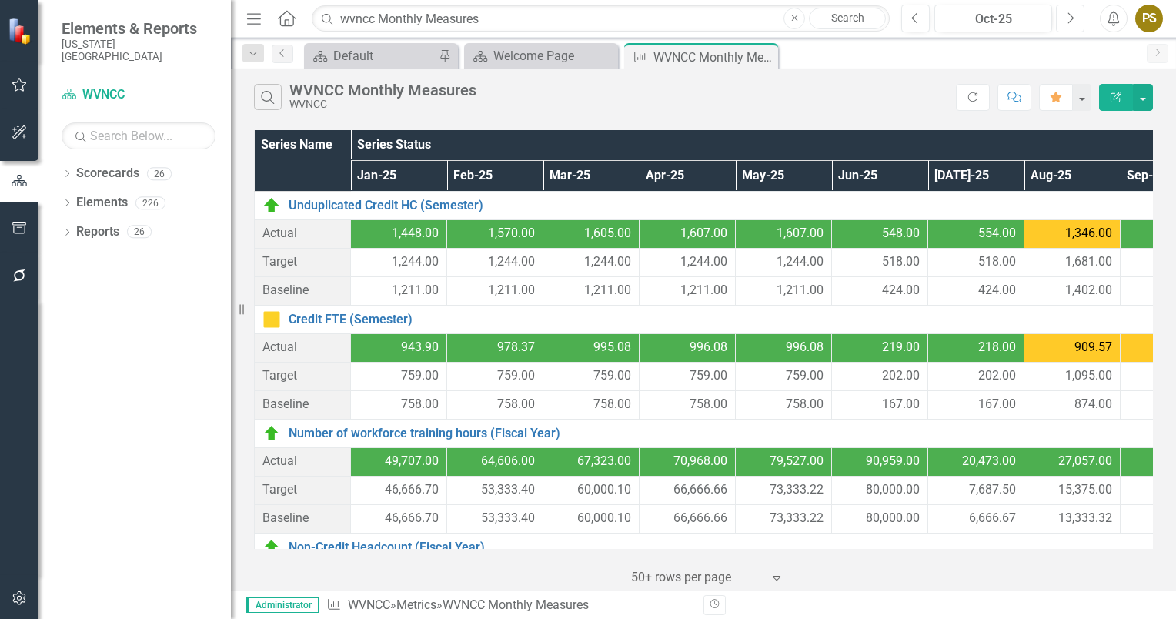
scroll to position [0, 170]
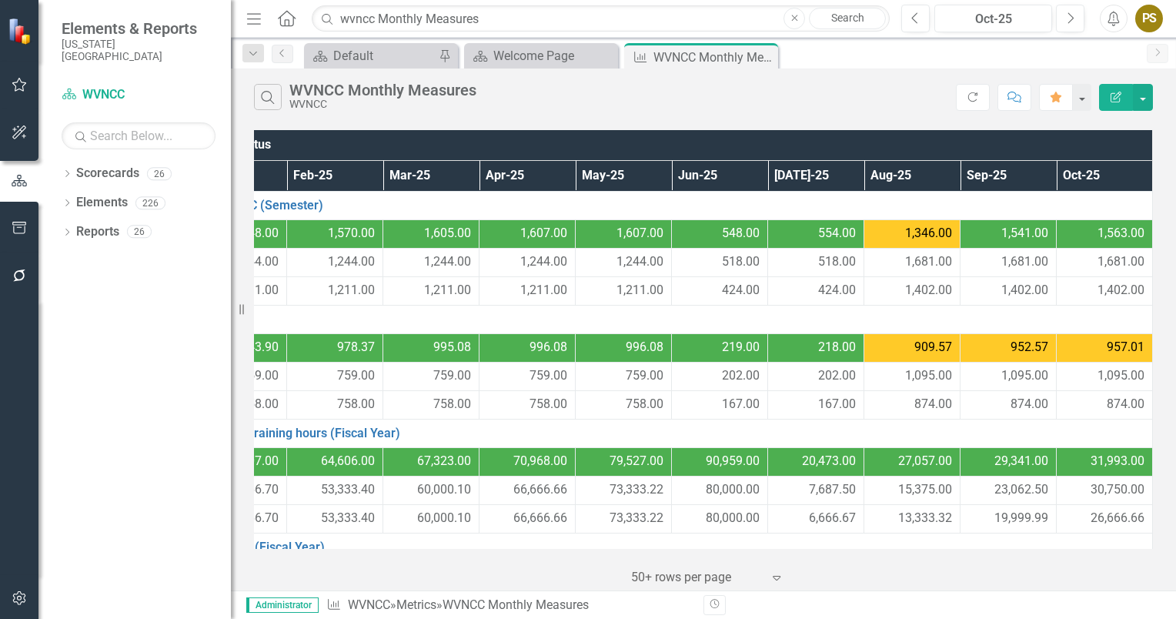
drag, startPoint x: 1148, startPoint y: 354, endPoint x: 984, endPoint y: 563, distance: 265.9
drag, startPoint x: 984, startPoint y: 563, endPoint x: 774, endPoint y: 82, distance: 525.3
click at [774, 82] on div "Search WVNCC Monthly Measures WVNCC Refresh Comment Favorite Edit Report" at bounding box center [703, 94] width 945 height 50
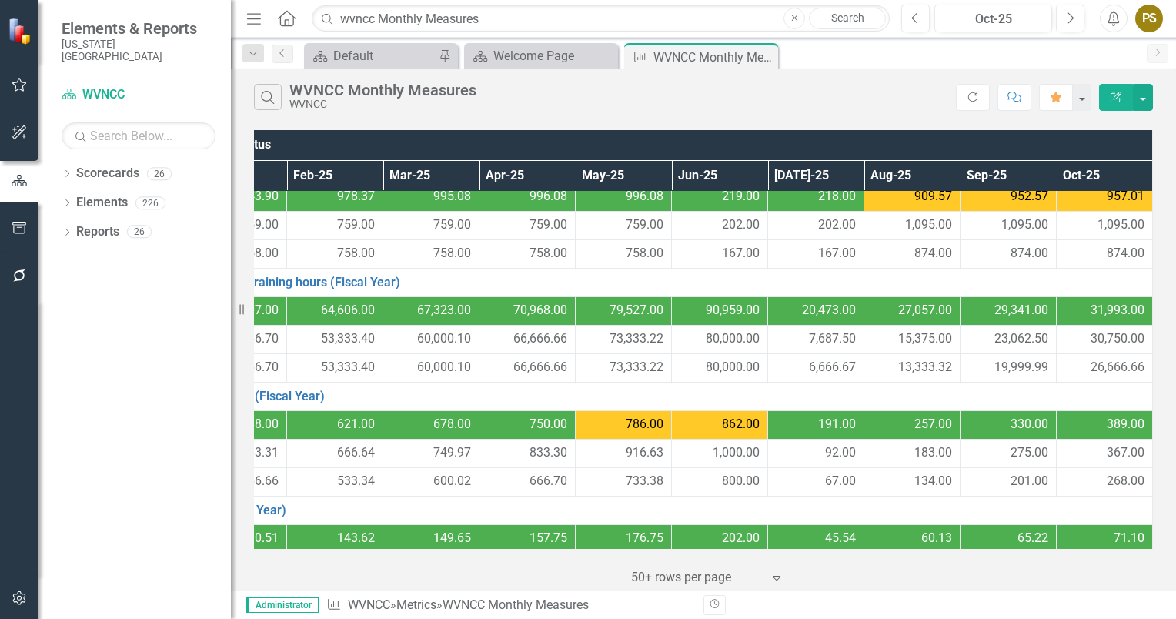
scroll to position [222, 170]
